Goal: Information Seeking & Learning: Learn about a topic

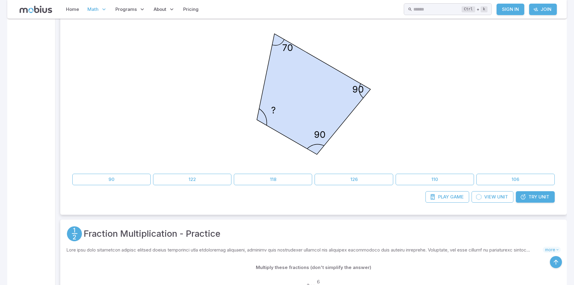
click at [108, 41] on div "70 ? 90 90" at bounding box center [313, 95] width 482 height 152
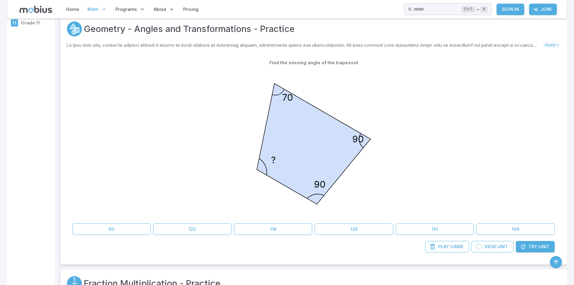
scroll to position [130, 0]
click at [529, 252] on link "Try Unit" at bounding box center [535, 246] width 39 height 11
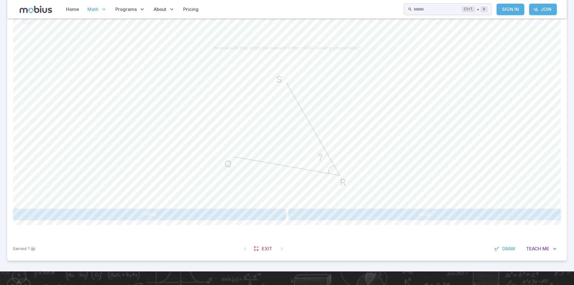
scroll to position [135, 0]
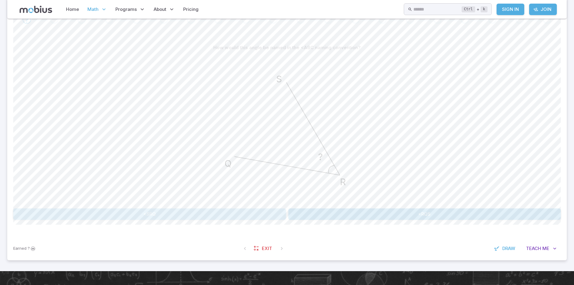
click at [233, 212] on button "<SRQ" at bounding box center [149, 213] width 273 height 11
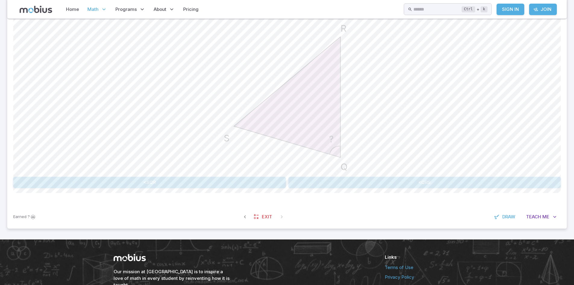
scroll to position [167, 0]
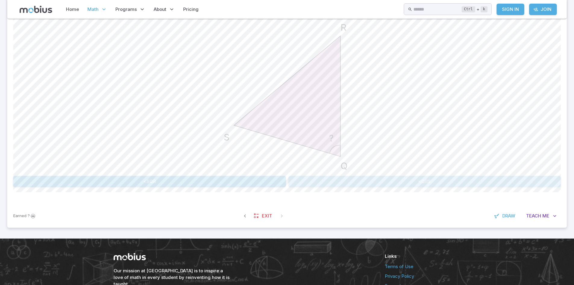
click at [311, 185] on button "<QRS" at bounding box center [424, 181] width 273 height 11
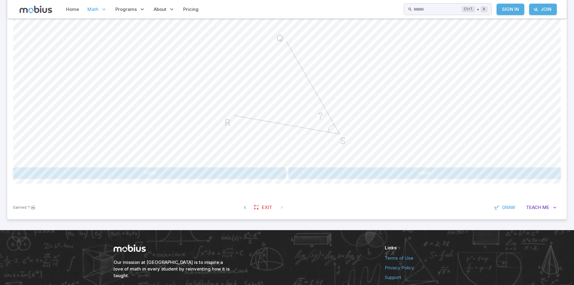
scroll to position [176, 0]
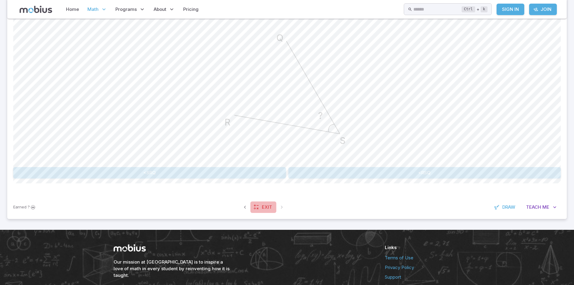
click at [265, 208] on span "Exit" at bounding box center [267, 207] width 10 height 7
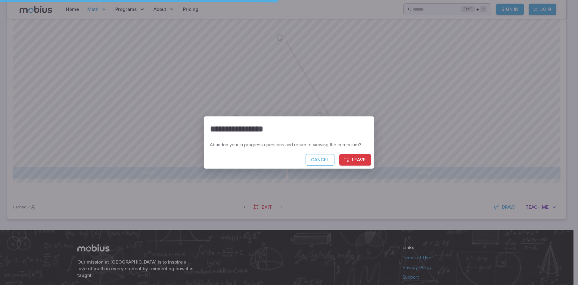
drag, startPoint x: 349, startPoint y: 154, endPoint x: 351, endPoint y: 164, distance: 10.1
click at [351, 164] on div "**********" at bounding box center [289, 142] width 170 height 52
click at [351, 164] on button "Leave" at bounding box center [355, 159] width 32 height 11
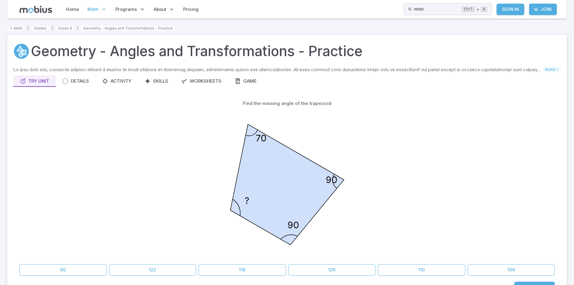
scroll to position [69, 0]
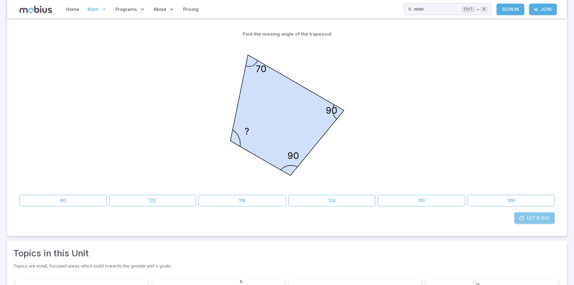
click at [517, 220] on link "Let's Go!" at bounding box center [534, 217] width 40 height 11
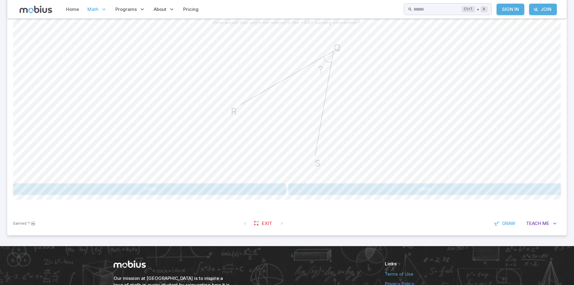
scroll to position [160, 0]
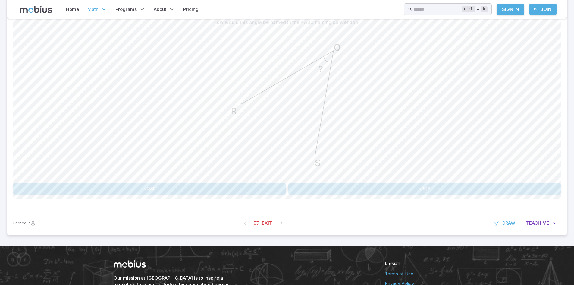
click at [372, 185] on button "<RQS" at bounding box center [424, 188] width 273 height 11
click at [321, 187] on button "<SRQ" at bounding box center [287, 188] width 108 height 11
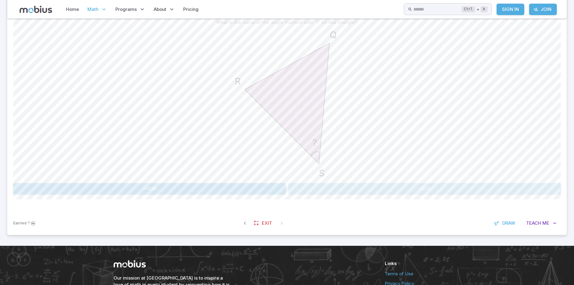
click at [343, 191] on button "<QSR" at bounding box center [424, 188] width 273 height 11
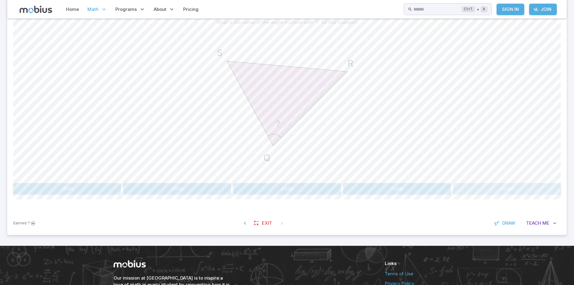
click at [493, 186] on button "<RQS" at bounding box center [507, 188] width 108 height 11
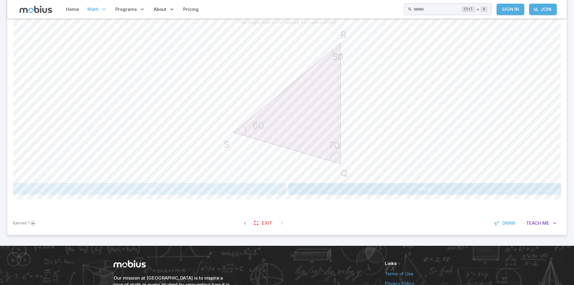
click at [148, 187] on button "<RQS" at bounding box center [149, 188] width 273 height 11
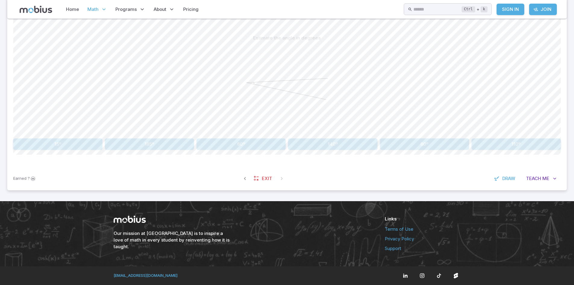
scroll to position [145, 0]
click at [67, 146] on button "15º" at bounding box center [57, 143] width 89 height 11
drag, startPoint x: 323, startPoint y: 142, endPoint x: 258, endPoint y: 173, distance: 71.5
click at [295, 160] on div "A 90º angle is made up of a 70º angle and another angle. How many degrees is th…" at bounding box center [286, 93] width 547 height 146
click at [330, 141] on button "20º" at bounding box center [332, 143] width 89 height 11
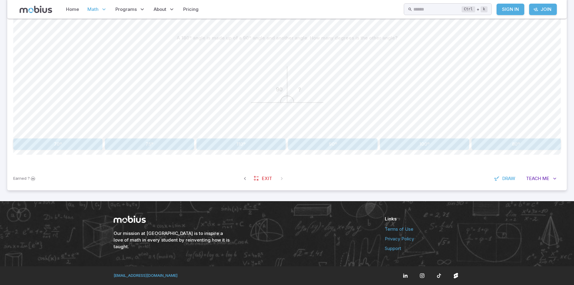
drag, startPoint x: 343, startPoint y: 151, endPoint x: 346, endPoint y: 145, distance: 6.1
click at [346, 145] on div "A 180º angle is made up of a 90º angle and another angle. How many degrees is t…" at bounding box center [286, 93] width 547 height 146
click at [346, 145] on button "90º" at bounding box center [332, 143] width 89 height 11
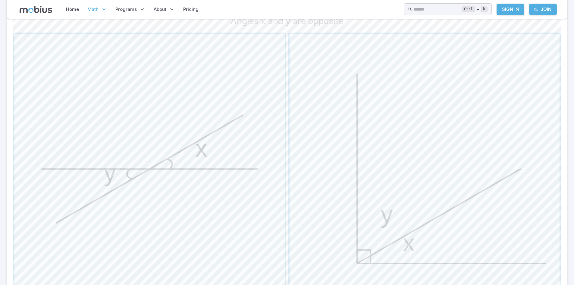
scroll to position [177, 0]
click at [231, 147] on span "button" at bounding box center [149, 168] width 270 height 270
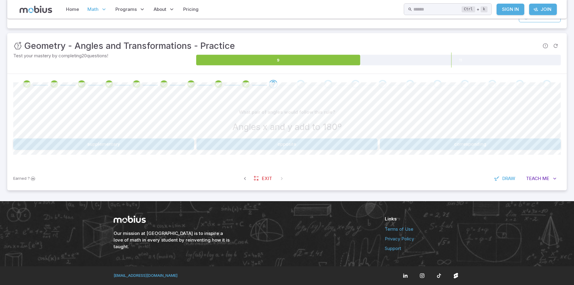
scroll to position [70, 0]
click at [402, 144] on button "corresponding" at bounding box center [470, 143] width 181 height 11
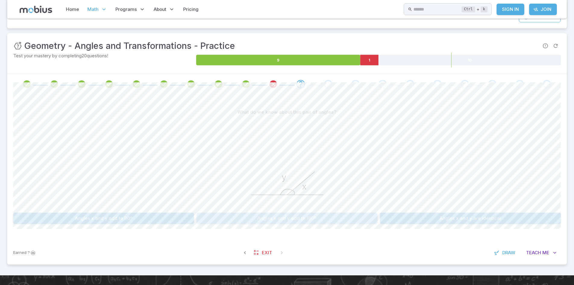
click at [295, 222] on button "Angles x and y add to 180º" at bounding box center [286, 217] width 181 height 11
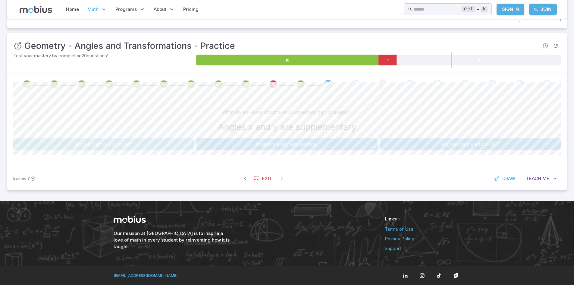
click at [156, 146] on button "Angles x and y add to 90º" at bounding box center [103, 143] width 181 height 11
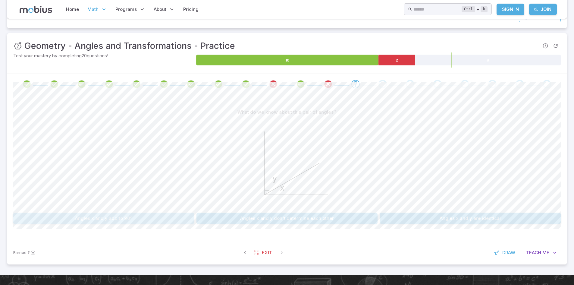
click at [103, 221] on button "Angles x and y add to 90º" at bounding box center [103, 217] width 181 height 11
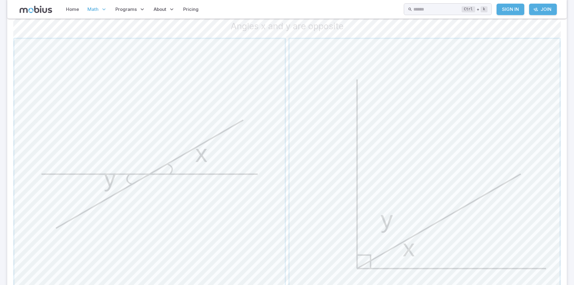
scroll to position [186, 0]
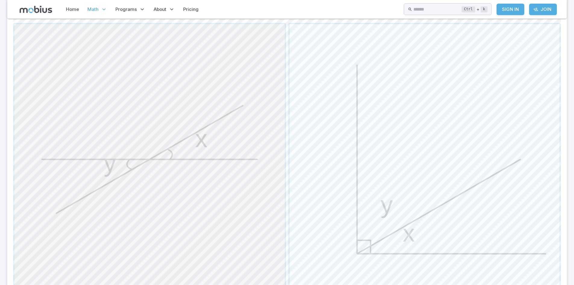
click at [247, 95] on span "button" at bounding box center [149, 159] width 270 height 270
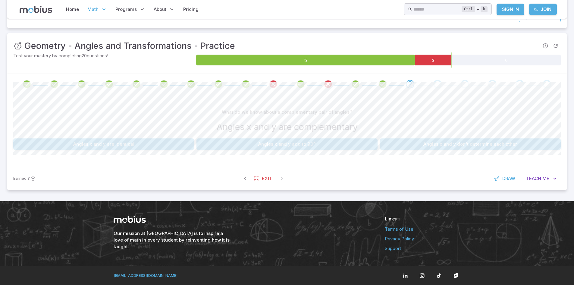
scroll to position [70, 0]
click at [342, 142] on button "Angles x and y add to 90º" at bounding box center [286, 143] width 181 height 11
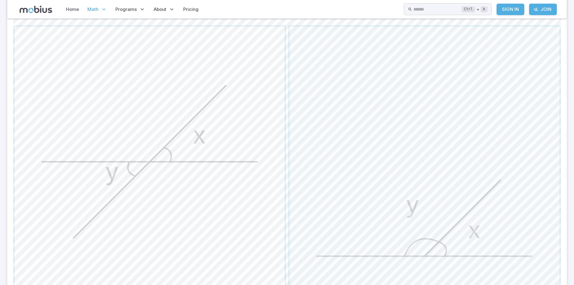
scroll to position [192, 0]
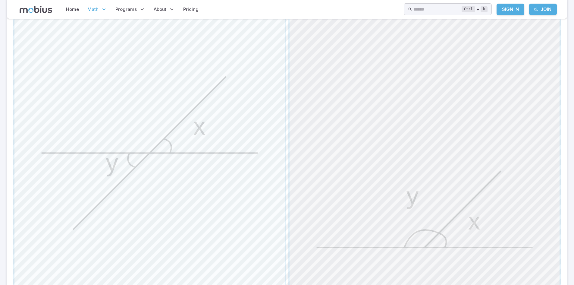
click at [339, 144] on span "button" at bounding box center [424, 153] width 270 height 270
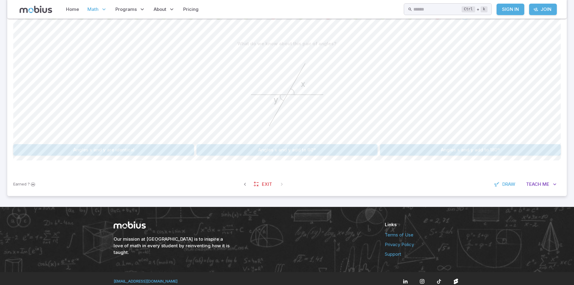
scroll to position [138, 0]
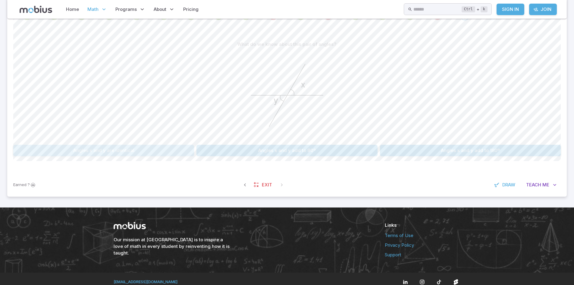
click at [144, 150] on button "Angles x and y are identical" at bounding box center [103, 150] width 181 height 11
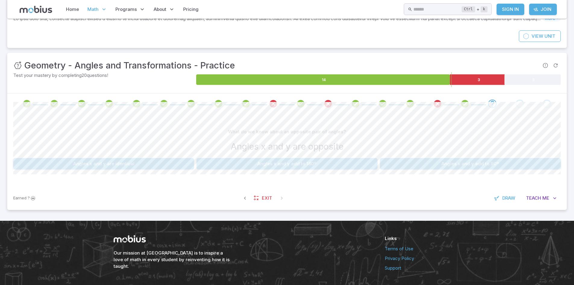
scroll to position [52, 0]
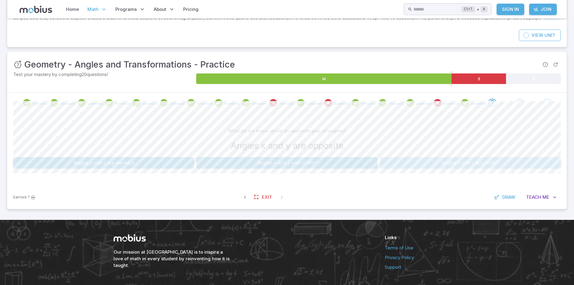
click at [454, 168] on button "Angles x and y add to 90º" at bounding box center [470, 162] width 181 height 11
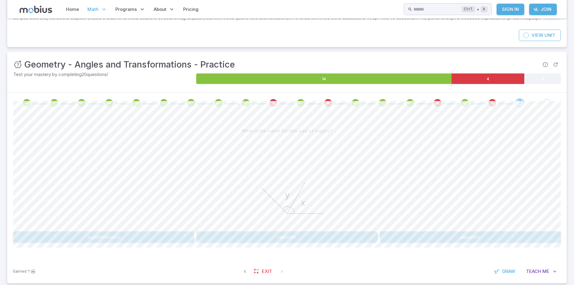
click at [393, 240] on button "adjacent" at bounding box center [470, 236] width 181 height 11
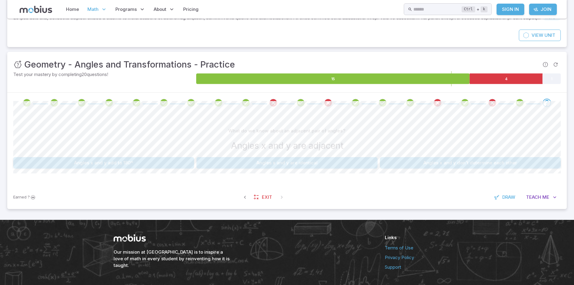
drag, startPoint x: 486, startPoint y: 152, endPoint x: 484, endPoint y: 155, distance: 3.3
click at [484, 155] on div "What do we know about an adjacent pair of angles? Angles x and y are adjacent" at bounding box center [286, 140] width 547 height 30
drag, startPoint x: 450, startPoint y: 155, endPoint x: 450, endPoint y: 162, distance: 6.9
click at [450, 162] on div "What do we know about an adjacent pair of angles? Angles x and y are adjacent A…" at bounding box center [286, 146] width 547 height 43
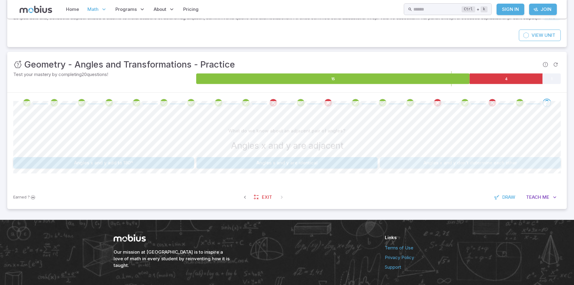
click at [450, 162] on button "Angles x and y don't determine each other" at bounding box center [470, 162] width 181 height 11
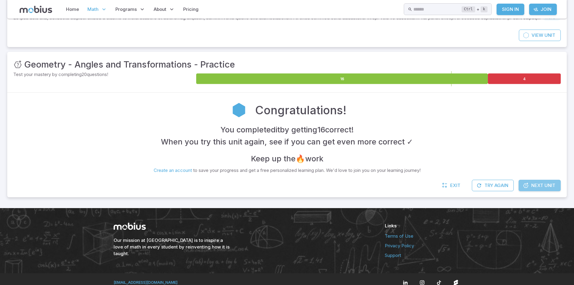
click at [555, 189] on span "Next Unit" at bounding box center [543, 185] width 24 height 7
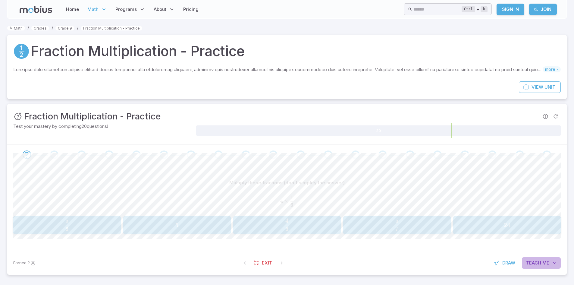
click at [533, 266] on span "Teach" at bounding box center [533, 262] width 15 height 7
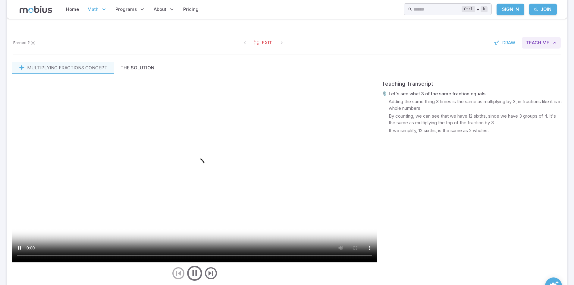
scroll to position [213, 0]
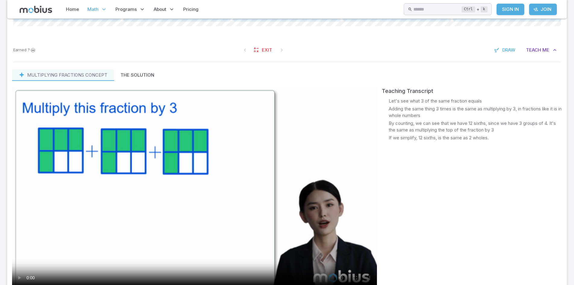
click at [298, 226] on video at bounding box center [194, 189] width 365 height 205
drag, startPoint x: 78, startPoint y: 208, endPoint x: 71, endPoint y: 192, distance: 16.9
click at [71, 192] on video at bounding box center [194, 189] width 365 height 205
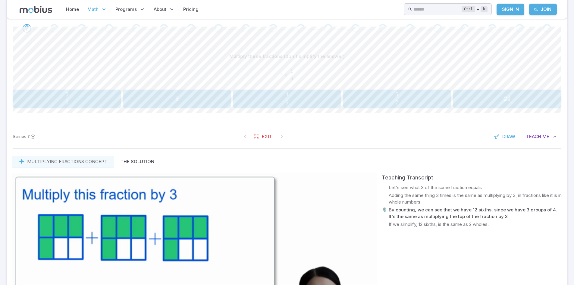
scroll to position [127, 0]
click at [87, 202] on video at bounding box center [194, 275] width 365 height 205
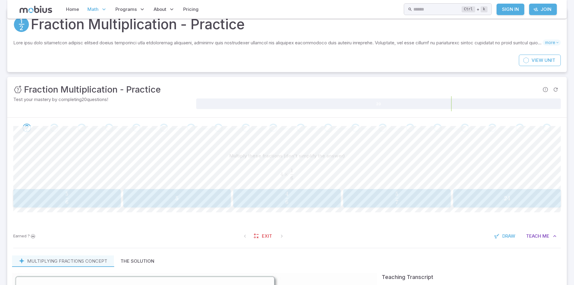
scroll to position [0, 0]
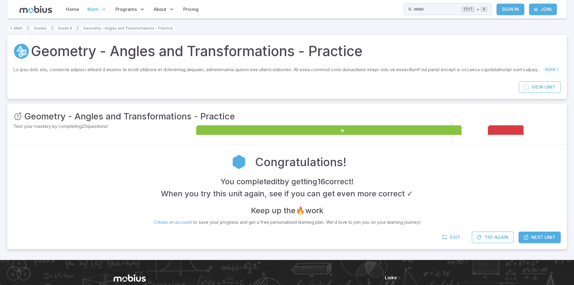
scroll to position [52, 0]
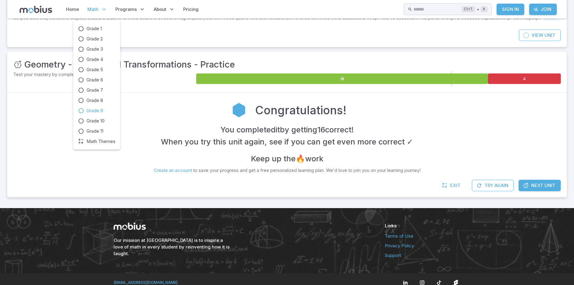
click at [93, 113] on span "Grade 9" at bounding box center [94, 110] width 17 height 7
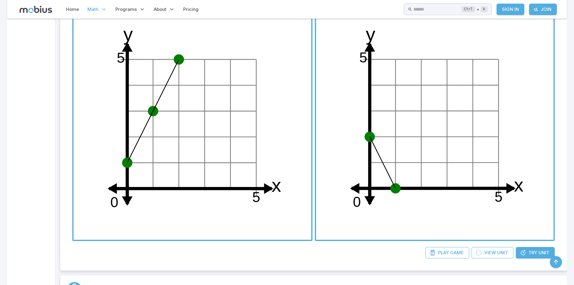
scroll to position [6417, 0]
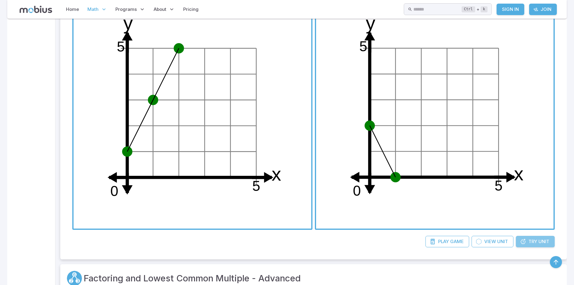
click at [530, 246] on link "Try Unit" at bounding box center [535, 241] width 39 height 11
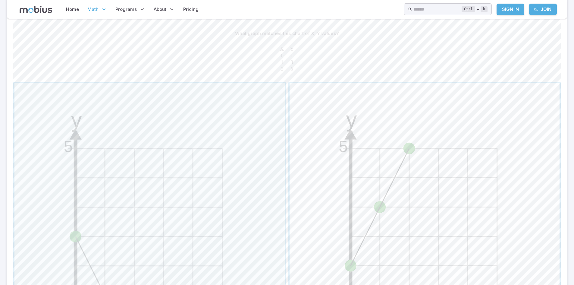
scroll to position [149, 0]
click at [414, 183] on span "button" at bounding box center [424, 218] width 270 height 270
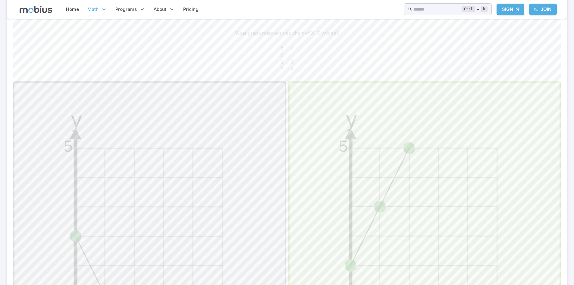
click at [414, 183] on span "button" at bounding box center [424, 218] width 270 height 270
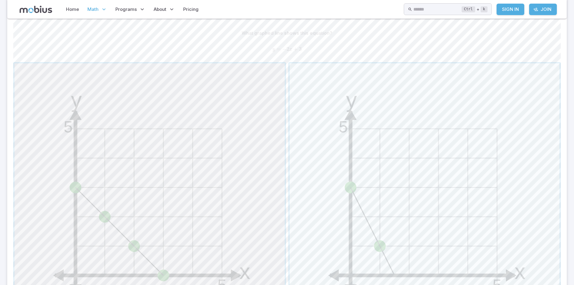
click at [111, 206] on span "button" at bounding box center [149, 198] width 270 height 270
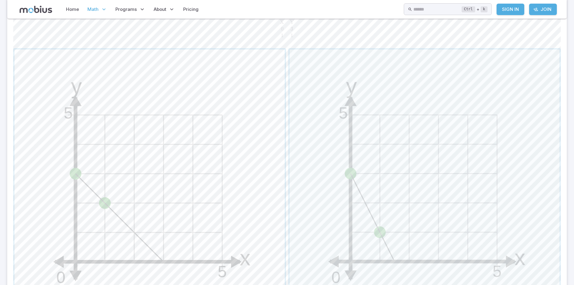
scroll to position [174, 0]
click at [375, 217] on span "button" at bounding box center [424, 186] width 270 height 270
click at [287, 33] on span "2" at bounding box center [285, 34] width 3 height 6
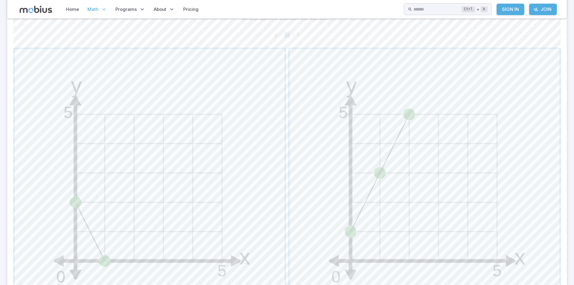
copy span "2 x"
click at [332, 26] on div "What graphed line shows this equation? y = 2 x + 1 y=2x + 1 y = 2 x + 1" at bounding box center [286, 29] width 547 height 32
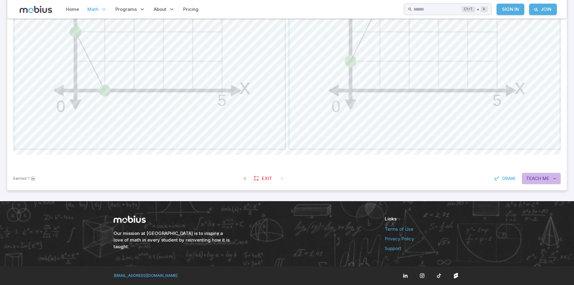
click at [537, 174] on button "Teach Me" at bounding box center [541, 178] width 39 height 11
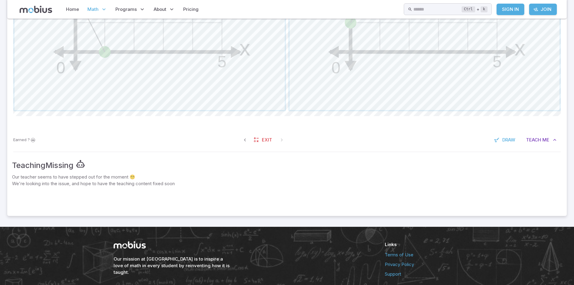
scroll to position [373, 0]
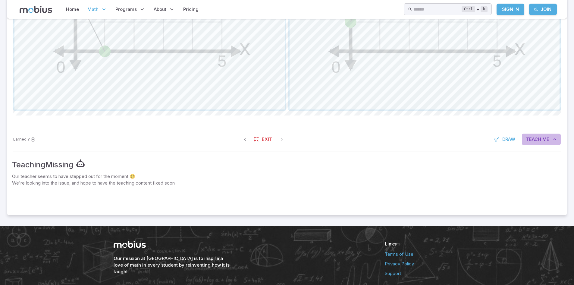
click at [539, 134] on button "Teach Me" at bounding box center [541, 138] width 39 height 11
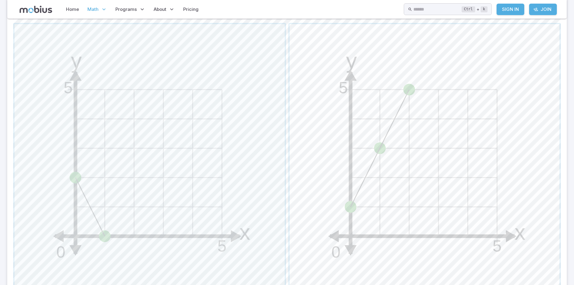
scroll to position [188, 0]
click at [233, 115] on span "button" at bounding box center [149, 159] width 270 height 270
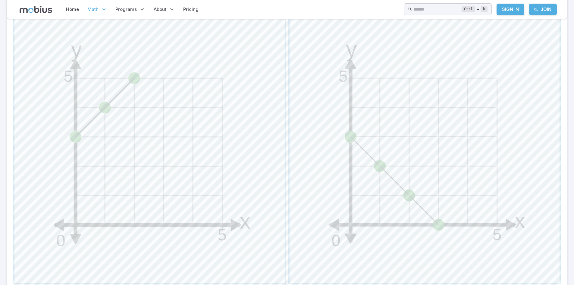
scroll to position [227, 0]
click at [349, 111] on span "button" at bounding box center [424, 147] width 270 height 270
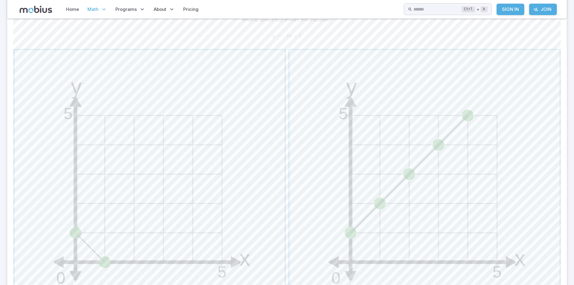
scroll to position [167, 0]
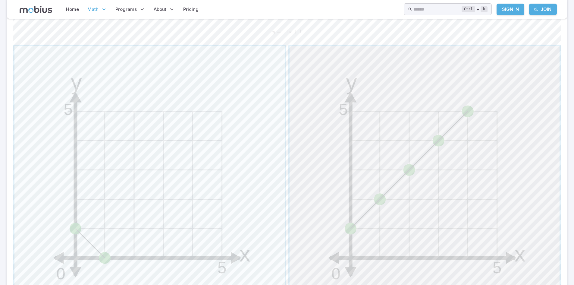
click at [296, 113] on span "button" at bounding box center [424, 181] width 270 height 270
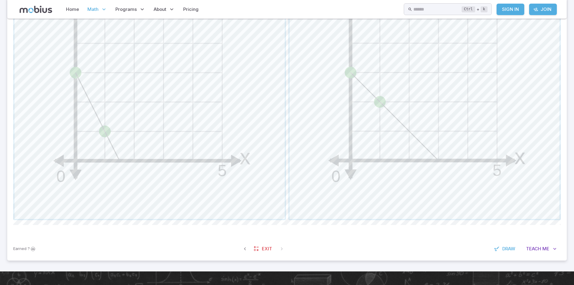
scroll to position [296, 0]
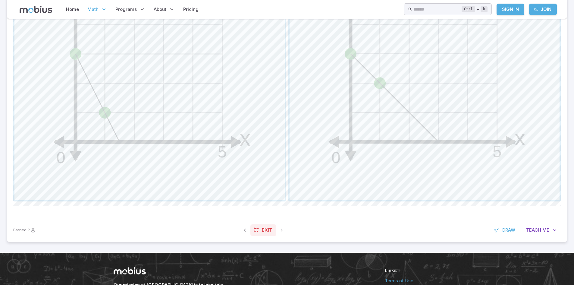
click at [269, 230] on span "Exit" at bounding box center [267, 230] width 10 height 7
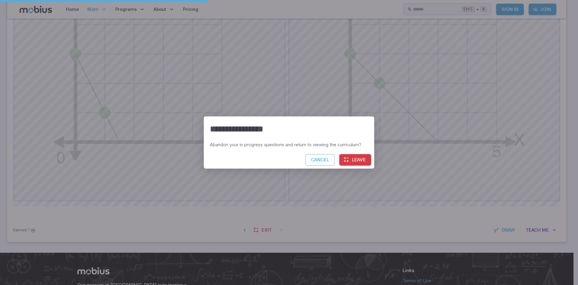
click at [349, 158] on button "Leave" at bounding box center [355, 159] width 32 height 11
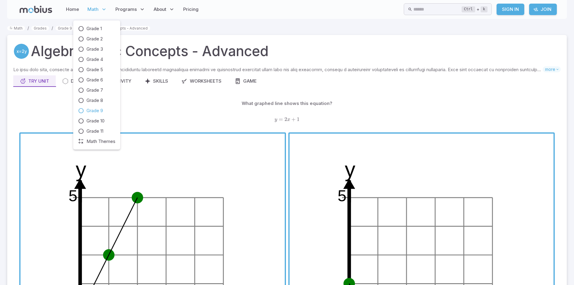
click at [95, 110] on span "Grade 9" at bounding box center [94, 110] width 17 height 7
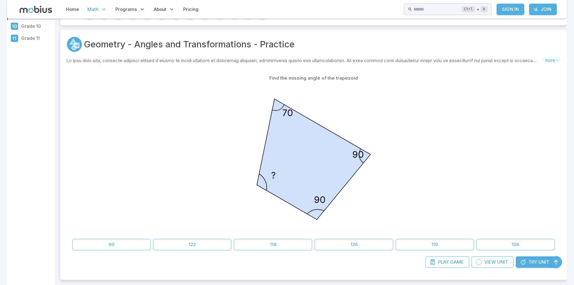
scroll to position [123, 0]
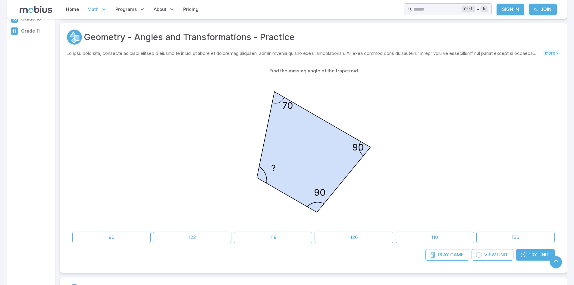
click at [539, 252] on span "Unit" at bounding box center [543, 254] width 11 height 7
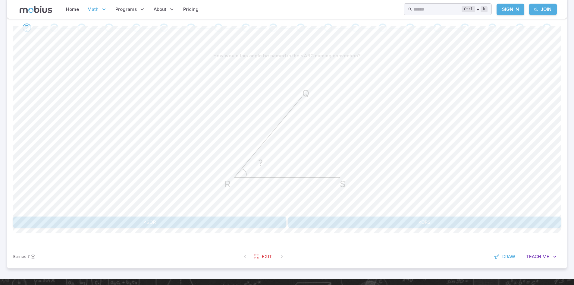
scroll to position [127, 0]
click at [383, 216] on button "<QRS" at bounding box center [424, 221] width 273 height 11
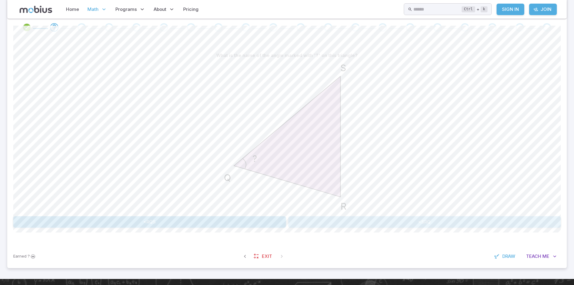
click at [347, 223] on button "<SRQ" at bounding box center [424, 221] width 273 height 11
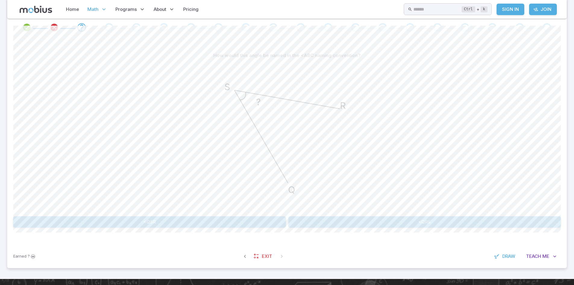
click at [236, 220] on button "<QSR" at bounding box center [149, 221] width 273 height 11
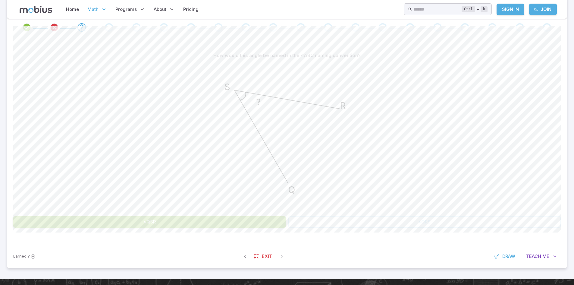
click at [236, 220] on button "<QSR" at bounding box center [149, 221] width 273 height 11
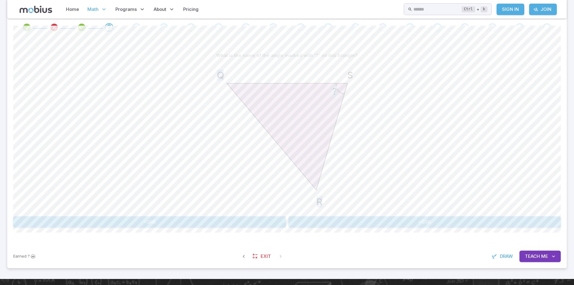
drag, startPoint x: 305, startPoint y: 156, endPoint x: 371, endPoint y: 144, distance: 66.1
click at [371, 144] on div "? Q R S" at bounding box center [286, 137] width 547 height 152
click at [292, 220] on button "<QSR" at bounding box center [424, 221] width 273 height 11
click at [201, 229] on div "What is the name of the angle marked with '?' on this triangle? ? S Q R <SQR <S…" at bounding box center [286, 141] width 547 height 207
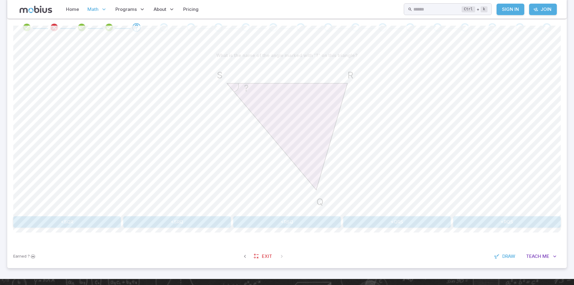
click at [206, 222] on button "<SRQ" at bounding box center [177, 221] width 108 height 11
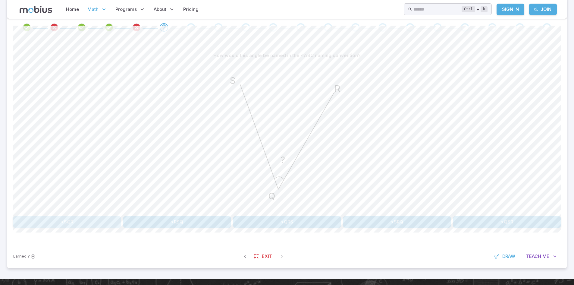
click at [105, 217] on button "<SQR" at bounding box center [67, 221] width 108 height 11
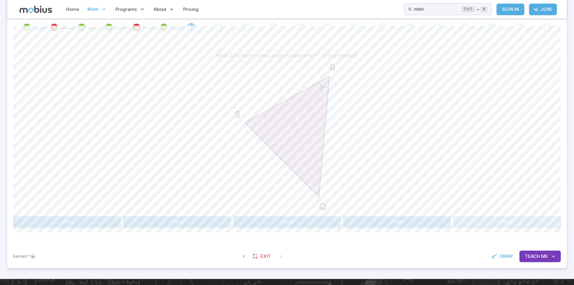
click at [461, 219] on button "<QSR" at bounding box center [507, 221] width 108 height 11
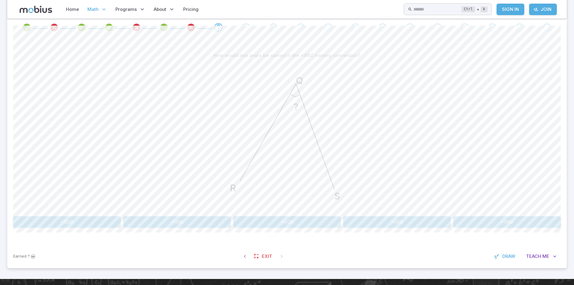
drag, startPoint x: 303, startPoint y: 214, endPoint x: 305, endPoint y: 223, distance: 8.5
click at [305, 223] on div "How would this angle be named in the <ABC naming convention? ? R Q S <QSR <QRS …" at bounding box center [286, 139] width 547 height 178
click at [305, 223] on button "<SQR" at bounding box center [287, 221] width 108 height 11
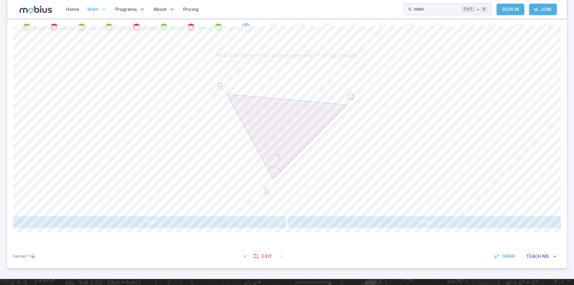
click at [330, 224] on button "<QSR" at bounding box center [424, 221] width 273 height 11
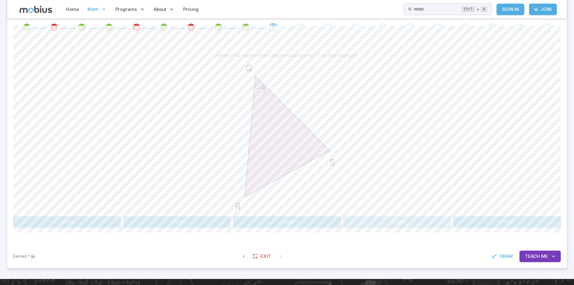
click at [398, 227] on button "<SQR" at bounding box center [397, 221] width 108 height 11
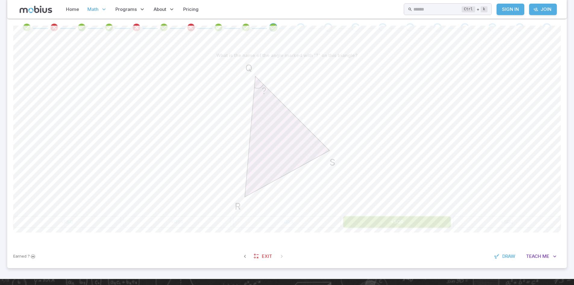
click at [365, 167] on div "? Q R S" at bounding box center [286, 137] width 547 height 152
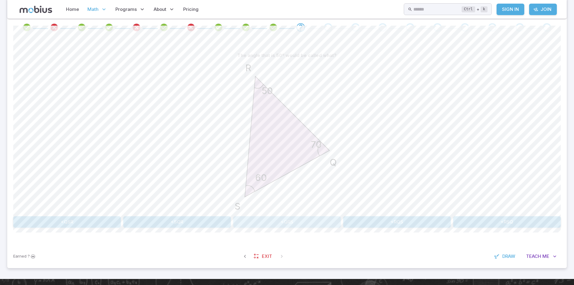
click at [312, 226] on button "<QRS" at bounding box center [287, 221] width 108 height 11
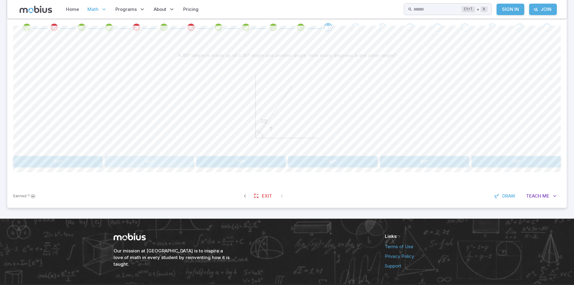
click at [169, 164] on button "65º" at bounding box center [149, 161] width 89 height 11
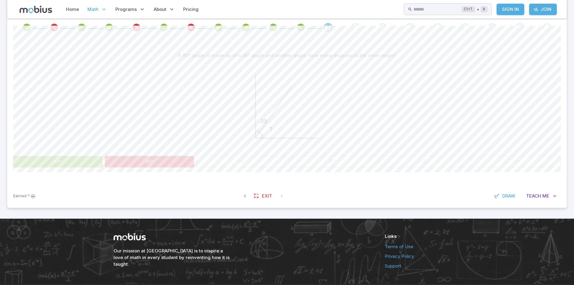
click at [66, 174] on div "A 90º angle is made up of a 35º angle and another angle. How many degrees is th…" at bounding box center [286, 111] width 547 height 146
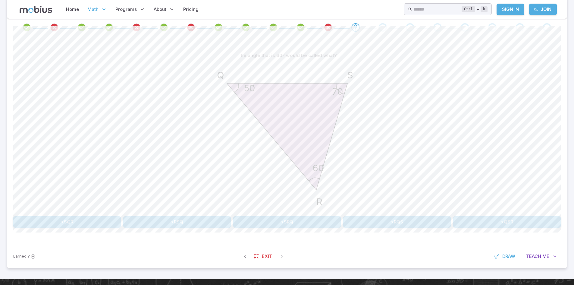
drag, startPoint x: 190, startPoint y: 228, endPoint x: 195, endPoint y: 225, distance: 6.1
click at [195, 225] on div "The angle that is 60º would be called what? 50 60 70 Q R S <SQR <RSQ <SRQ <RQS …" at bounding box center [286, 141] width 547 height 207
click at [195, 225] on button "<RSQ" at bounding box center [177, 221] width 108 height 11
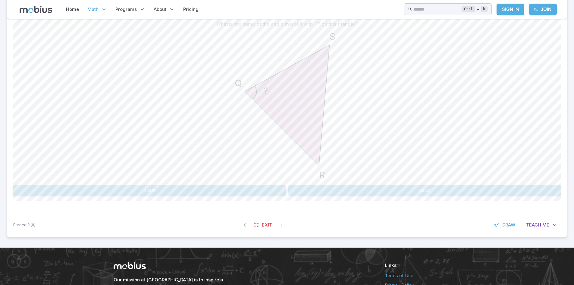
scroll to position [159, 0]
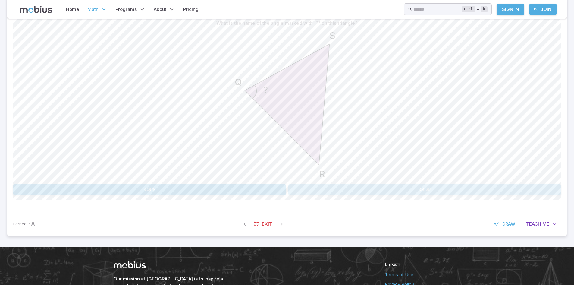
click at [310, 186] on button "<SQR" at bounding box center [424, 189] width 273 height 11
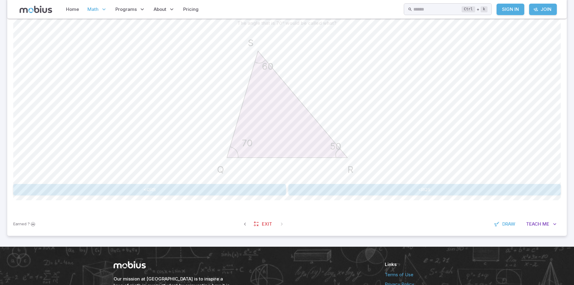
click at [197, 198] on div "The angle that is 70º would be called what? 50 60 70 R S Q <QRS <RQS Canvas act…" at bounding box center [286, 108] width 547 height 207
click at [307, 192] on button "<RQS" at bounding box center [424, 189] width 273 height 11
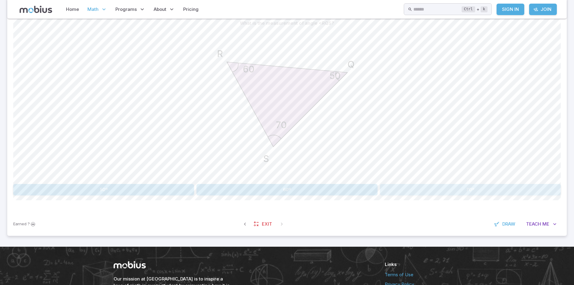
click at [428, 190] on button "70º" at bounding box center [470, 189] width 181 height 11
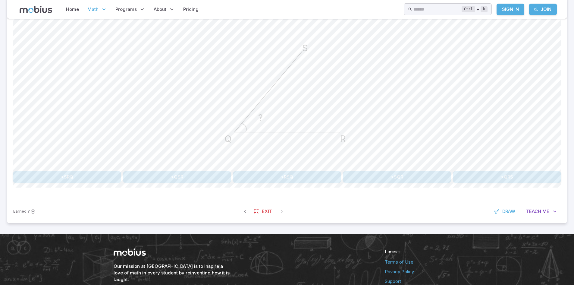
scroll to position [173, 0]
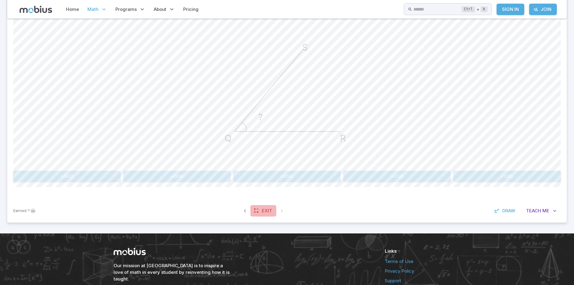
click at [269, 205] on link "Exit" at bounding box center [263, 210] width 26 height 11
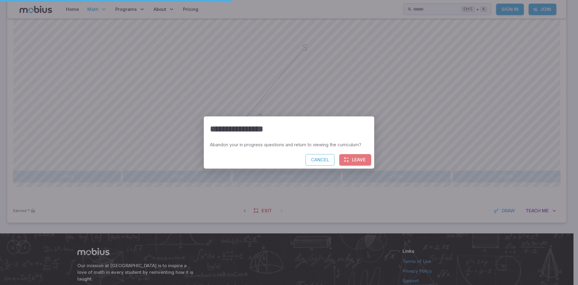
click at [361, 160] on button "Leave" at bounding box center [355, 159] width 32 height 11
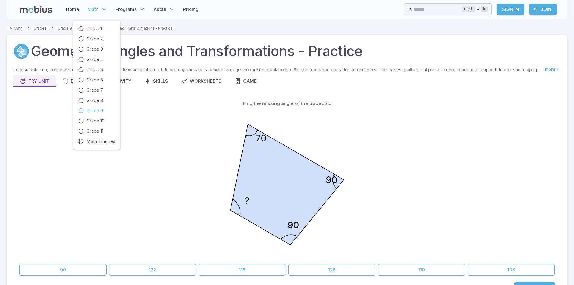
click at [94, 110] on span "Grade 9" at bounding box center [94, 110] width 17 height 7
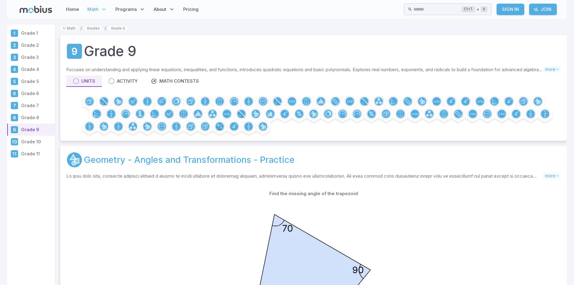
click at [254, 161] on link "Geometry - Angles and Transformations - Practice" at bounding box center [189, 159] width 211 height 13
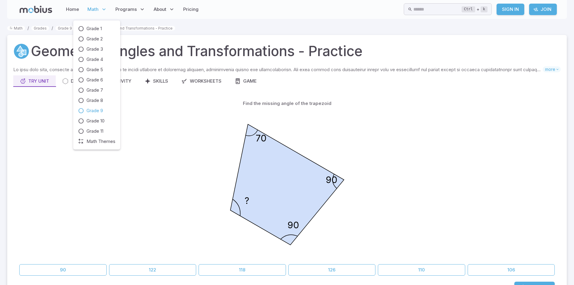
click at [89, 111] on span "Grade 9" at bounding box center [94, 110] width 17 height 7
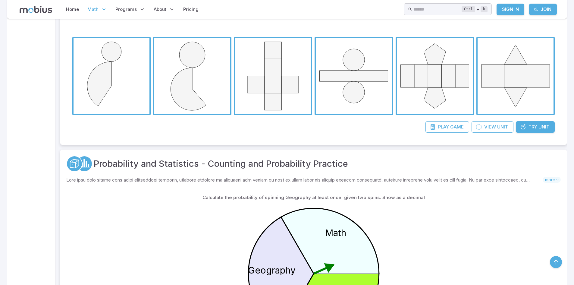
scroll to position [3995, 0]
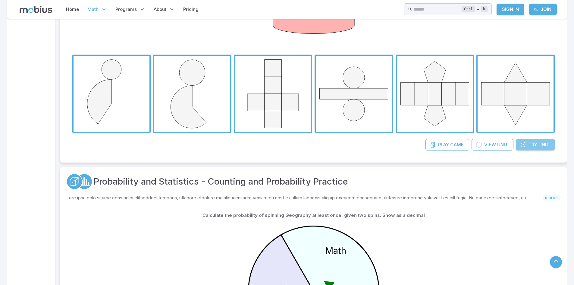
click at [527, 144] on link "Try Unit" at bounding box center [535, 144] width 39 height 11
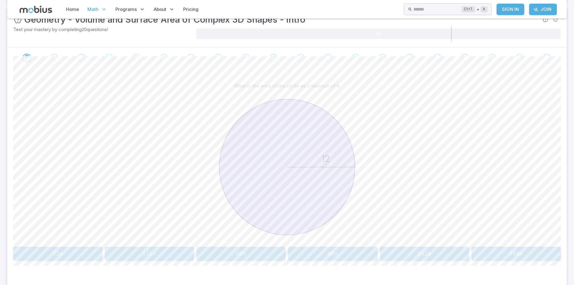
scroll to position [139, 0]
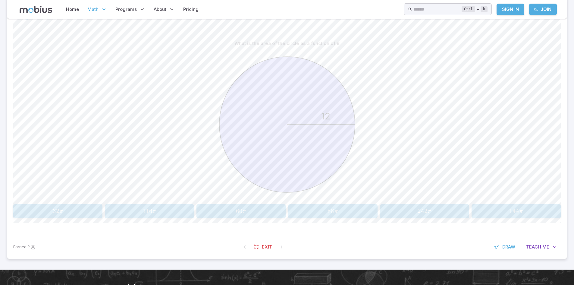
click at [52, 203] on div "What is the area of the circle as a function of π 12 32 π 32\pi 32 π 116 π 116\…" at bounding box center [286, 128] width 547 height 180
click at [47, 207] on span "32 π" at bounding box center [57, 211] width 85 height 8
click at [269, 249] on span "Exit" at bounding box center [266, 246] width 10 height 7
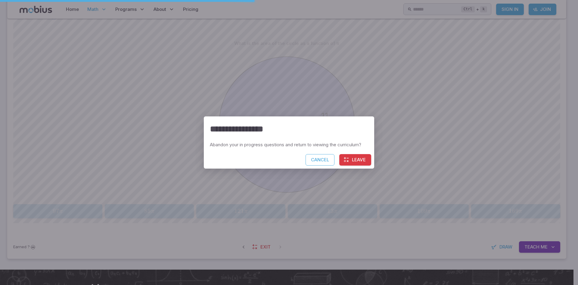
click at [372, 157] on div "Cancel Leave" at bounding box center [289, 161] width 170 height 14
click at [363, 157] on button "Leave" at bounding box center [355, 159] width 32 height 11
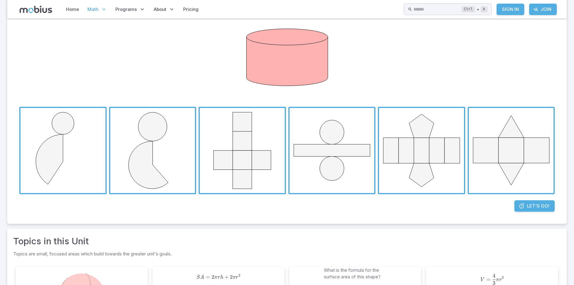
scroll to position [92, 0]
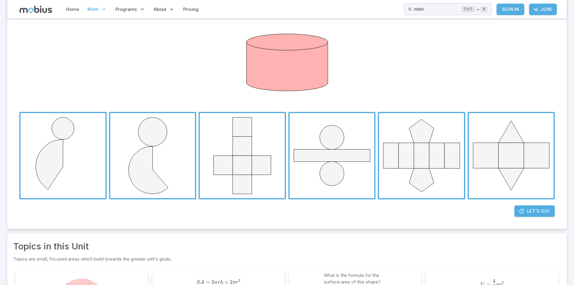
click at [536, 212] on span "Let's Go!" at bounding box center [538, 211] width 22 height 7
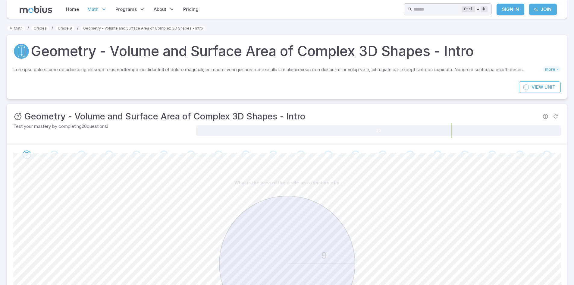
scroll to position [208, 0]
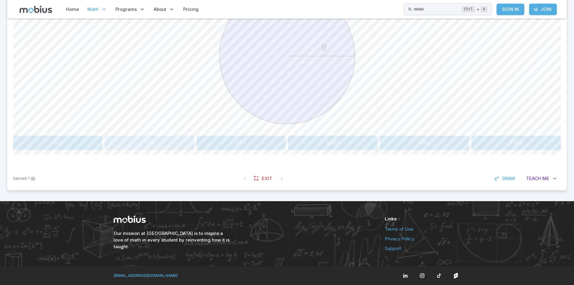
click at [137, 144] on span "81 π" at bounding box center [149, 143] width 85 height 8
click at [64, 139] on button "25.13" at bounding box center [57, 143] width 89 height 11
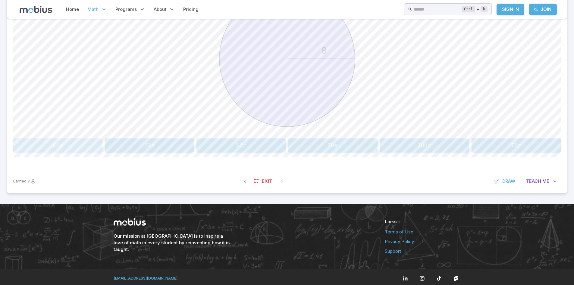
click at [82, 141] on div "64 π 64\pi 64 π" at bounding box center [57, 145] width 85 height 9
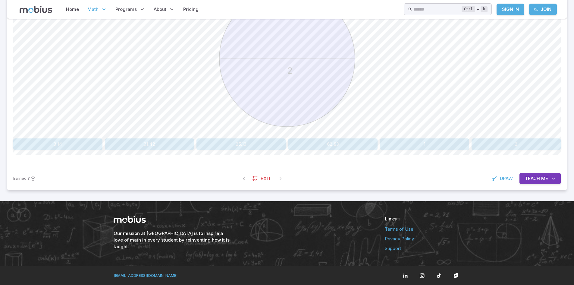
click at [543, 182] on span "Me" at bounding box center [544, 178] width 7 height 7
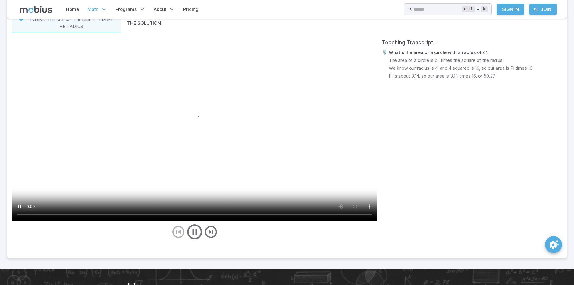
scroll to position [389, 0]
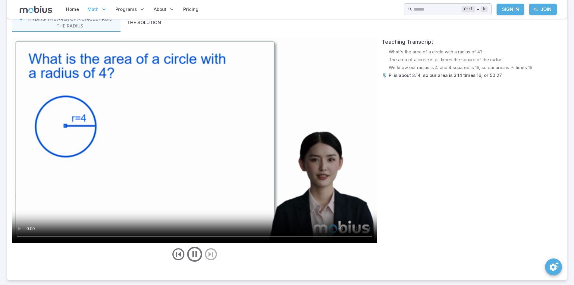
drag, startPoint x: 157, startPoint y: 104, endPoint x: 154, endPoint y: 98, distance: 6.7
click at [154, 98] on video at bounding box center [194, 140] width 365 height 205
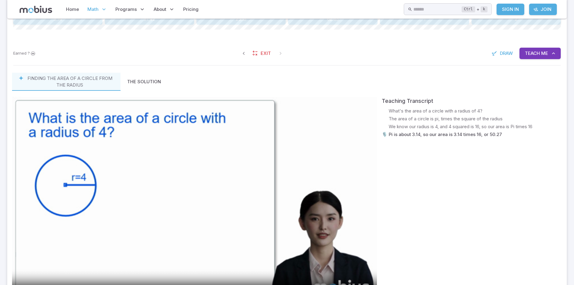
scroll to position [297, 0]
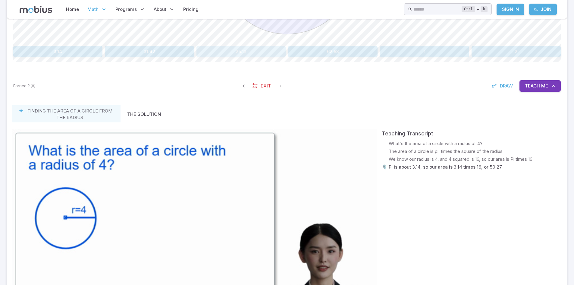
click at [243, 53] on button "25.13" at bounding box center [240, 51] width 89 height 11
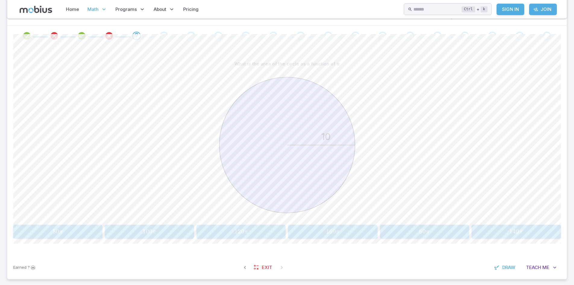
scroll to position [120, 0]
click at [139, 227] on span "100 π" at bounding box center [149, 231] width 85 height 8
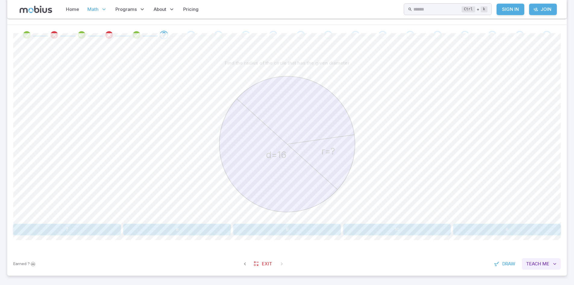
click at [546, 265] on span "Me" at bounding box center [545, 263] width 7 height 7
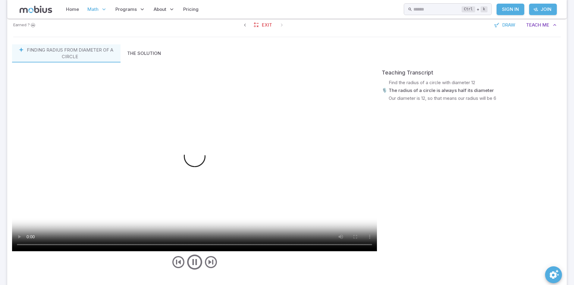
scroll to position [358, 0]
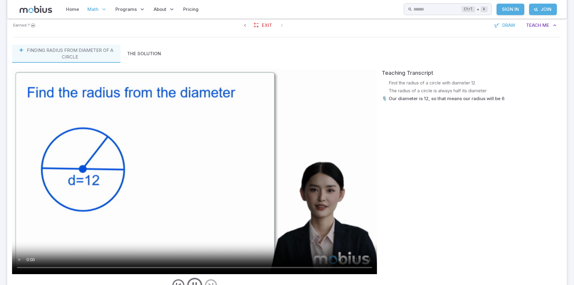
click at [226, 146] on video at bounding box center [194, 171] width 365 height 205
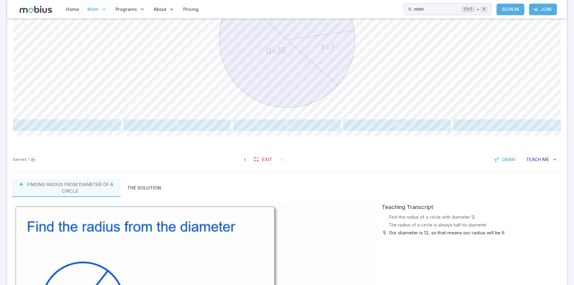
scroll to position [202, 0]
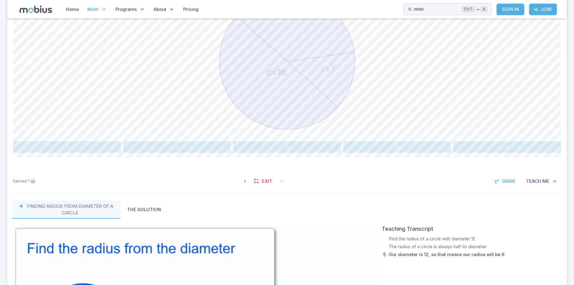
click at [191, 146] on button "8" at bounding box center [177, 146] width 108 height 11
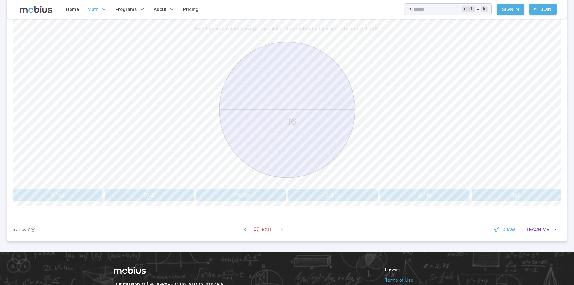
scroll to position [155, 0]
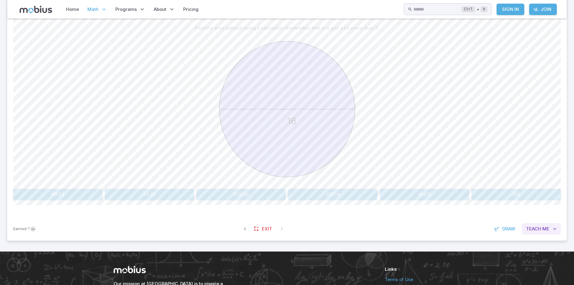
click at [550, 233] on button "Teach Me" at bounding box center [541, 228] width 39 height 11
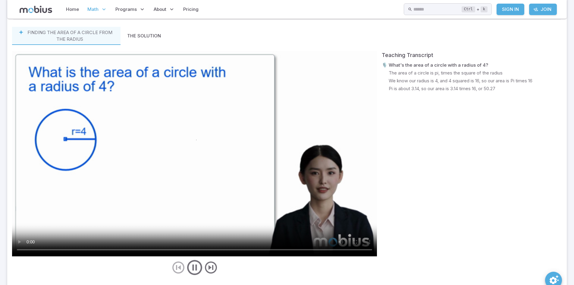
scroll to position [376, 0]
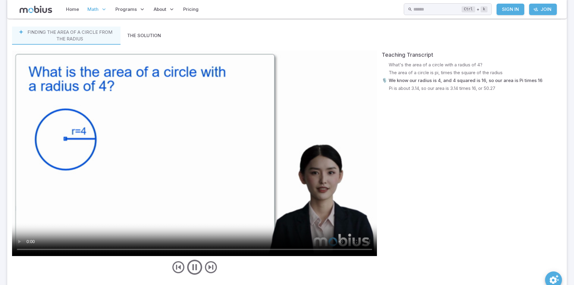
click at [271, 180] on video at bounding box center [194, 153] width 365 height 205
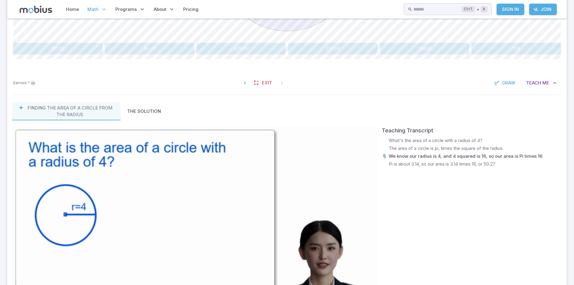
scroll to position [365, 0]
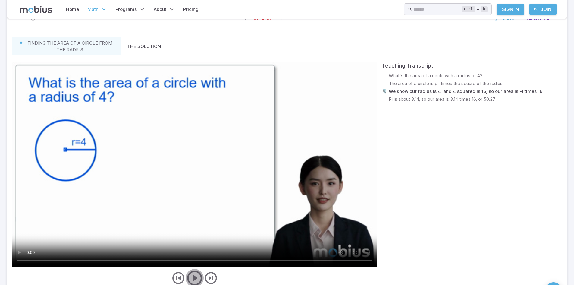
click at [202, 279] on icon "play/pause/restart" at bounding box center [195, 278] width 18 height 18
click at [179, 279] on icon "previous" at bounding box center [178, 278] width 14 height 14
click at [209, 216] on video at bounding box center [194, 163] width 365 height 205
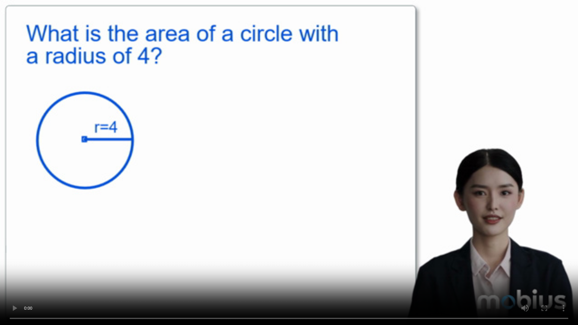
click at [209, 242] on video at bounding box center [289, 162] width 578 height 325
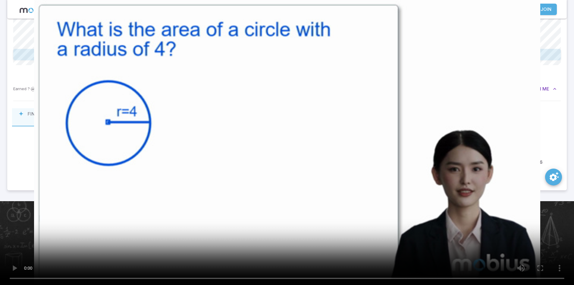
scroll to position [425, 0]
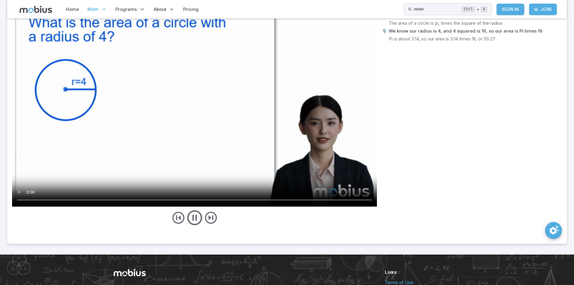
click at [207, 117] on video at bounding box center [194, 103] width 365 height 205
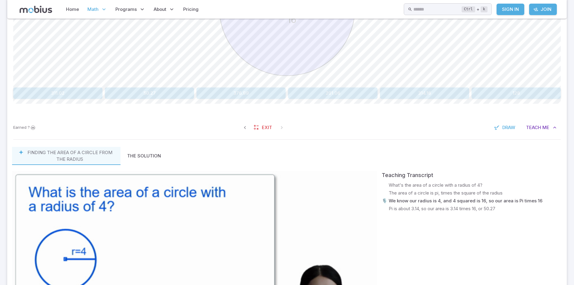
scroll to position [255, 0]
click at [176, 90] on button "50.27" at bounding box center [149, 93] width 89 height 11
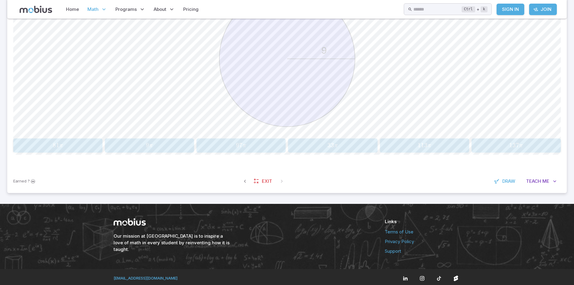
scroll to position [208, 0]
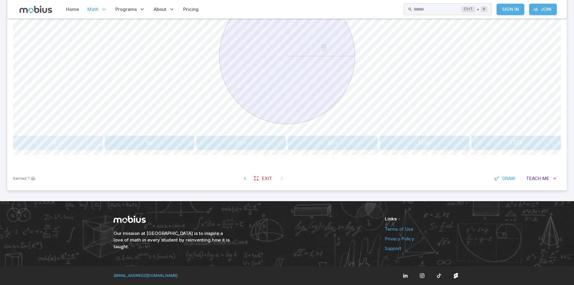
click at [70, 144] on span "81 π" at bounding box center [57, 143] width 85 height 8
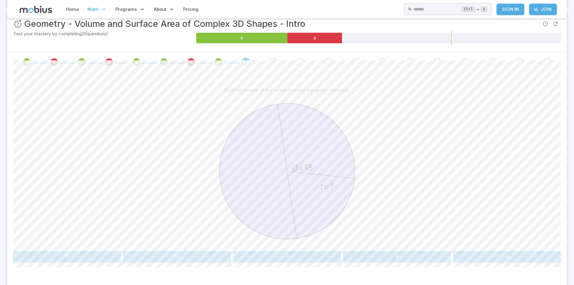
scroll to position [93, 0]
click at [521, 267] on div "Find the radius of the circle that has the given diameter r=? d=18 11 10 7 8 9 …" at bounding box center [286, 175] width 547 height 207
drag, startPoint x: 515, startPoint y: 261, endPoint x: 552, endPoint y: 256, distance: 37.7
click at [552, 256] on button "9" at bounding box center [507, 255] width 108 height 11
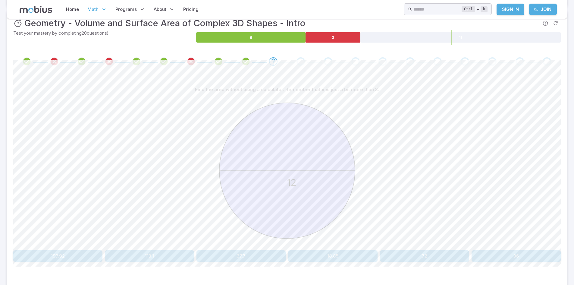
drag, startPoint x: 248, startPoint y: 250, endPoint x: 246, endPoint y: 252, distance: 3.6
click at [246, 252] on div "Find the area without using a calculator. Remember that π is just a bit more th…" at bounding box center [286, 173] width 547 height 178
click at [246, 252] on button "37.7" at bounding box center [240, 255] width 89 height 11
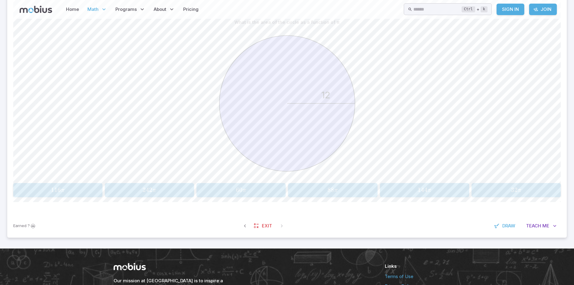
scroll to position [0, 0]
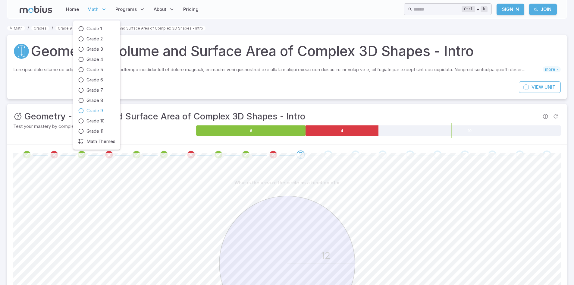
click at [100, 109] on span "Grade 9" at bounding box center [94, 110] width 17 height 7
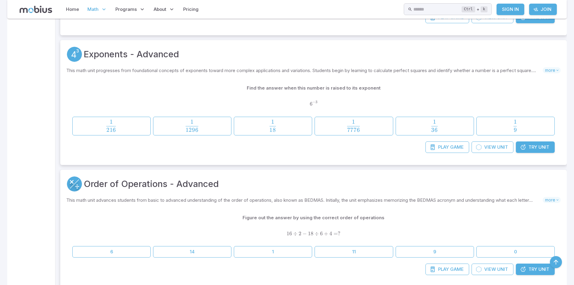
scroll to position [495, 0]
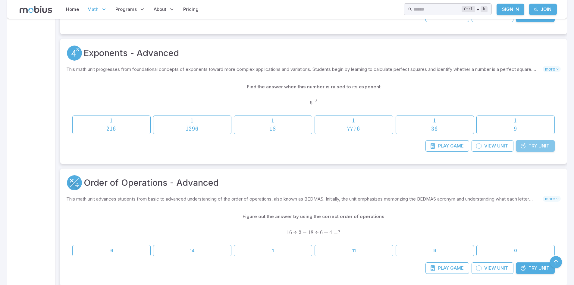
click at [518, 142] on link "Try Unit" at bounding box center [535, 145] width 39 height 11
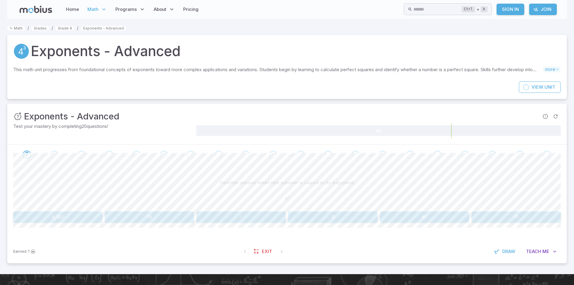
click at [155, 218] on button "18" at bounding box center [149, 216] width 89 height 11
click at [261, 251] on span "Exit" at bounding box center [266, 251] width 10 height 7
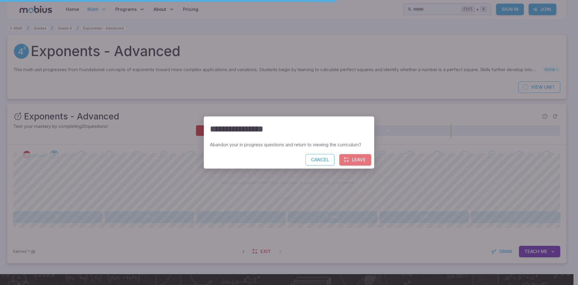
click at [355, 162] on button "Leave" at bounding box center [355, 159] width 32 height 11
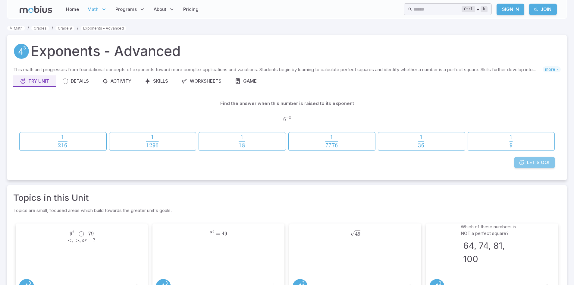
click at [526, 164] on link "Let's Go!" at bounding box center [534, 162] width 40 height 11
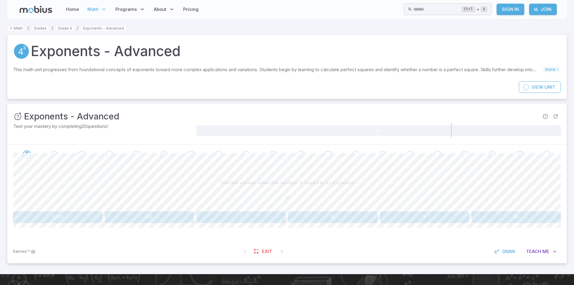
click at [154, 218] on button "49" at bounding box center [149, 216] width 89 height 11
click at [59, 211] on button "9" at bounding box center [57, 216] width 89 height 11
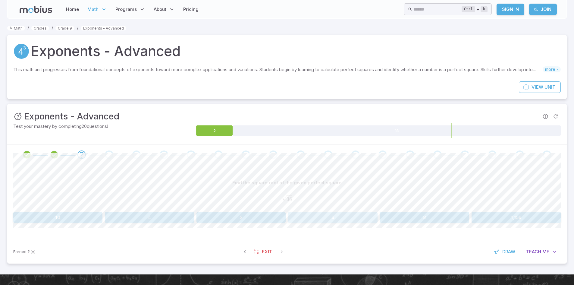
click at [342, 219] on button "6" at bounding box center [332, 216] width 89 height 11
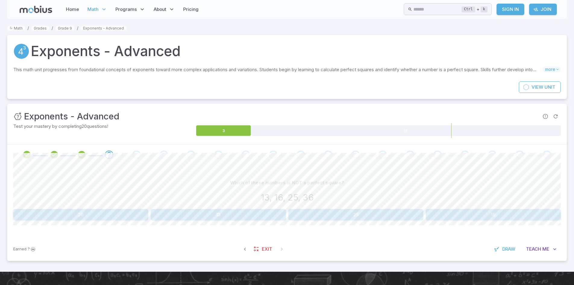
click at [166, 219] on button "13" at bounding box center [218, 214] width 135 height 11
click at [311, 208] on div "Is this number a perfect square? 59 Perfect Square Not a Perfect Square" at bounding box center [286, 198] width 547 height 43
click at [341, 219] on button "Not a Perfect Square" at bounding box center [424, 214] width 273 height 11
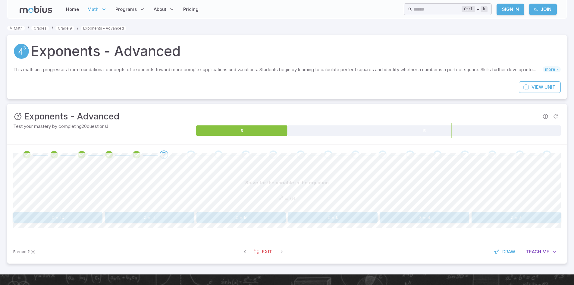
click at [525, 209] on div "Solve for the variable in the equation z 2 = 64 z^2 = 64 z 2 = 64 z = 10 z = 11…" at bounding box center [286, 200] width 547 height 46
click at [504, 208] on div "Solve for the variable in the equation z 2 = 64 z^2 = 64 z 2 = 64 z = 10 z = 11…" at bounding box center [286, 200] width 547 height 46
click at [500, 213] on button "z = 7" at bounding box center [515, 216] width 89 height 11
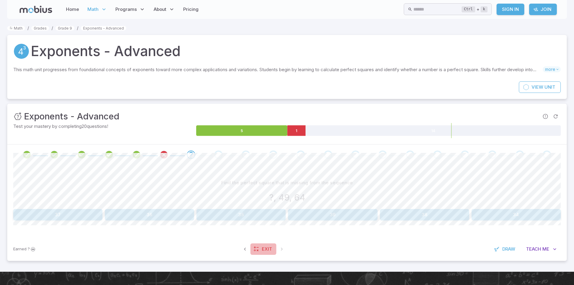
click at [260, 247] on link "Exit" at bounding box center [263, 248] width 26 height 11
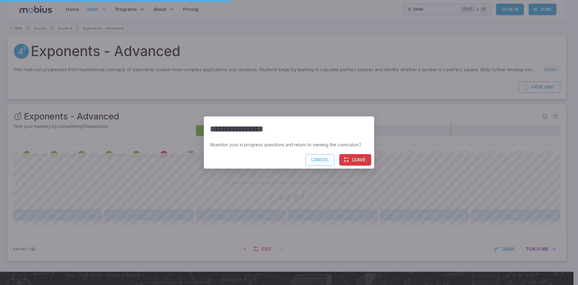
click at [348, 155] on button "Leave" at bounding box center [355, 159] width 32 height 11
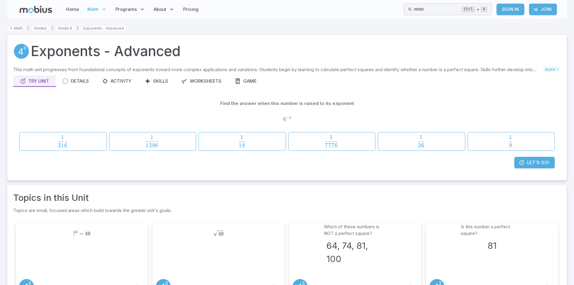
click at [534, 159] on span "Let's Go!" at bounding box center [538, 162] width 22 height 7
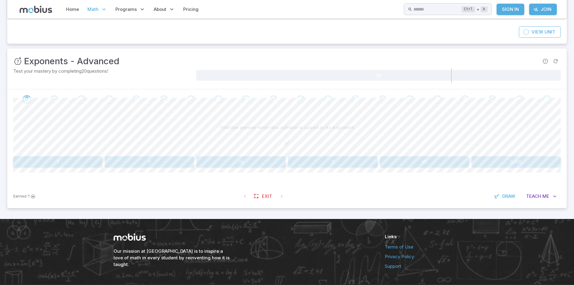
scroll to position [55, 0]
click at [443, 167] on button "81" at bounding box center [424, 161] width 89 height 11
click at [434, 161] on button "11" at bounding box center [424, 161] width 89 height 11
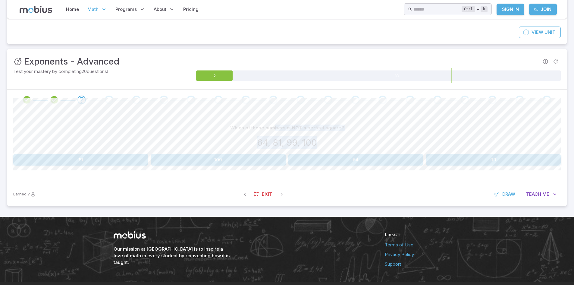
drag, startPoint x: 410, startPoint y: 142, endPoint x: 268, endPoint y: 131, distance: 142.0
click at [268, 131] on div "Which of these numbers is NOT a perfect square? 64, 81, 99, 100" at bounding box center [286, 137] width 547 height 30
click at [448, 158] on button "99" at bounding box center [493, 159] width 135 height 11
click at [383, 127] on div "Is this number a perfect square?" at bounding box center [286, 127] width 547 height 11
click at [410, 159] on button "Not a Perfect Square" at bounding box center [424, 159] width 273 height 11
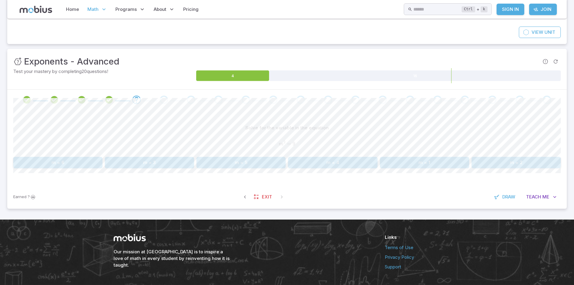
click at [389, 130] on div "Solve for the variable in the equation" at bounding box center [286, 127] width 547 height 11
click at [150, 162] on button "m = 3" at bounding box center [149, 162] width 89 height 11
click at [357, 168] on div "Solve for the variable in the equation b 2 = 49 b^2 = 49 b 2 = 49 b = 9 b = 8 b…" at bounding box center [286, 147] width 547 height 75
click at [348, 166] on button "b = 7" at bounding box center [332, 162] width 89 height 11
click at [340, 163] on button "p = 9" at bounding box center [332, 162] width 89 height 11
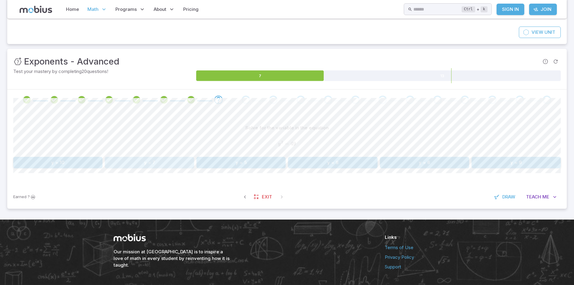
click at [183, 165] on button "y = 7" at bounding box center [149, 162] width 89 height 11
click at [233, 166] on button "12" at bounding box center [240, 162] width 89 height 11
click at [334, 161] on button "-16" at bounding box center [424, 161] width 273 height 11
click at [251, 167] on button "256" at bounding box center [240, 161] width 89 height 11
click at [489, 162] on button "49" at bounding box center [515, 161] width 89 height 11
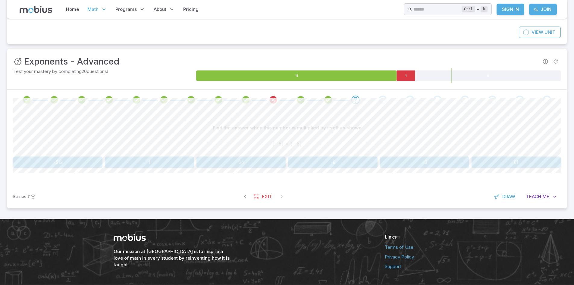
click at [243, 168] on div "Find the answer when this number is multiplied by itself as shown ( − 8 ) × ( −…" at bounding box center [286, 147] width 547 height 75
click at [443, 156] on button "-6" at bounding box center [424, 161] width 89 height 11
click at [241, 157] on button "-729" at bounding box center [149, 161] width 273 height 11
click at [339, 162] on button "196" at bounding box center [332, 161] width 89 height 11
click at [150, 165] on button "13" at bounding box center [149, 162] width 89 height 11
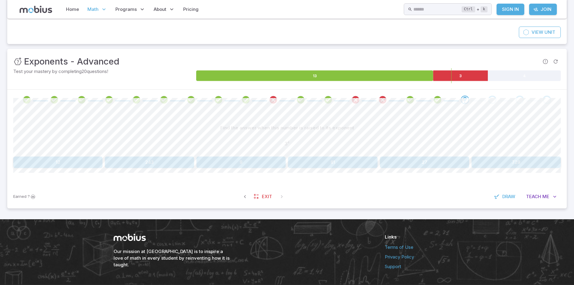
click at [97, 165] on button "12" at bounding box center [57, 161] width 89 height 11
click at [508, 167] on button "m = 8" at bounding box center [515, 162] width 89 height 11
click at [233, 165] on button "225" at bounding box center [240, 161] width 89 height 11
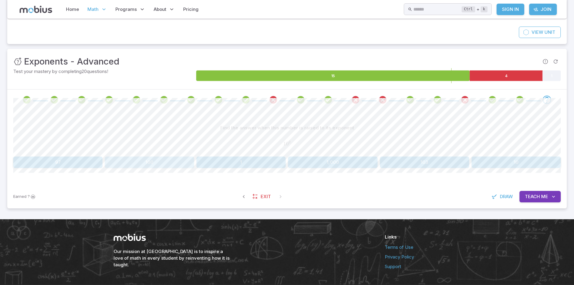
click at [167, 161] on button "100" at bounding box center [149, 161] width 89 height 11
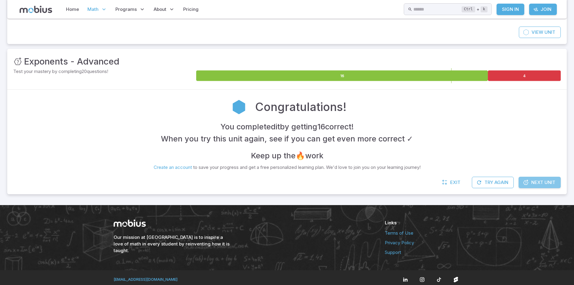
click at [535, 183] on span "Next Unit" at bounding box center [543, 182] width 24 height 7
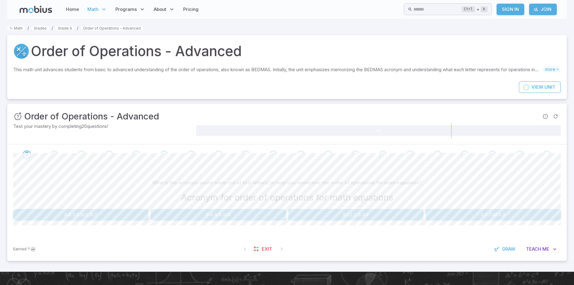
click at [514, 208] on div "What is the acronym (word made out of first letters) to help you remember the o…" at bounding box center [286, 198] width 547 height 43
click at [524, 217] on button "B.E.D.M.A.S" at bounding box center [493, 214] width 135 height 11
click at [373, 215] on button "Add" at bounding box center [424, 214] width 273 height 11
click at [447, 210] on button "Exponents" at bounding box center [470, 214] width 181 height 11
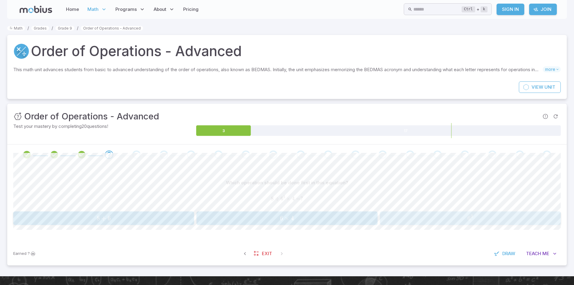
click at [427, 215] on span "6 3" at bounding box center [470, 218] width 177 height 8
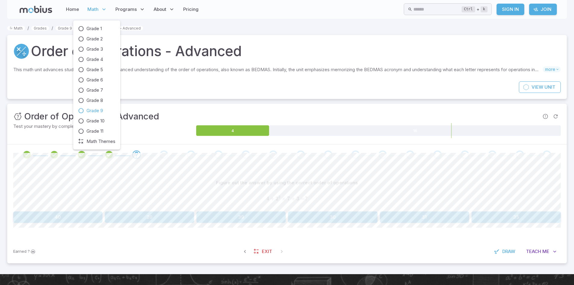
click at [89, 111] on span "Grade 9" at bounding box center [94, 110] width 17 height 7
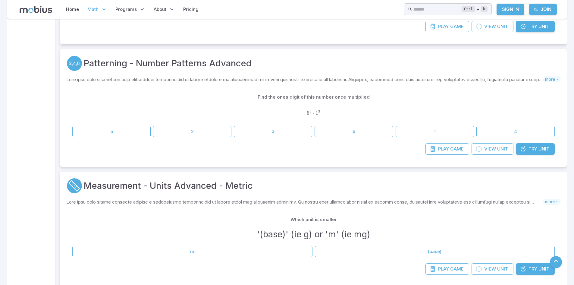
scroll to position [3143, 0]
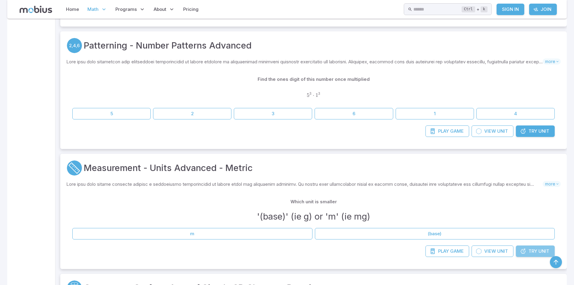
click at [522, 251] on icon at bounding box center [523, 251] width 6 height 6
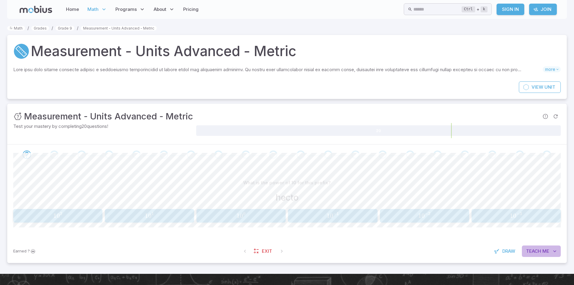
click at [537, 252] on span "Teach" at bounding box center [533, 251] width 15 height 7
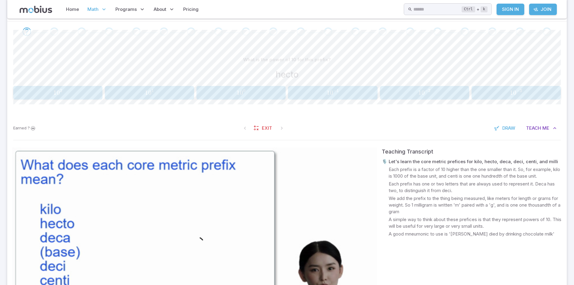
scroll to position [123, 0]
click at [49, 86] on button "1 0 2 10^{2} 1 0 2" at bounding box center [57, 93] width 89 height 14
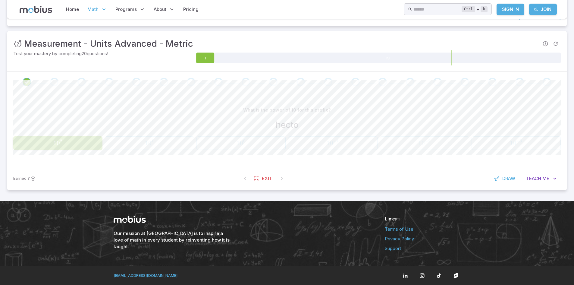
scroll to position [70, 0]
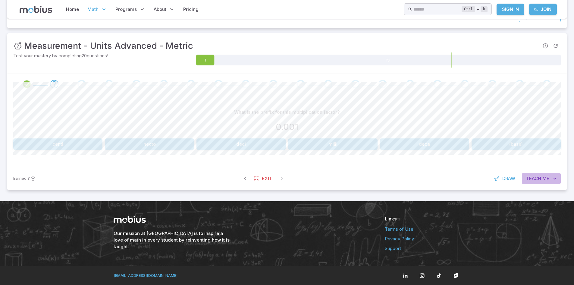
click at [547, 176] on span "Me" at bounding box center [545, 178] width 7 height 7
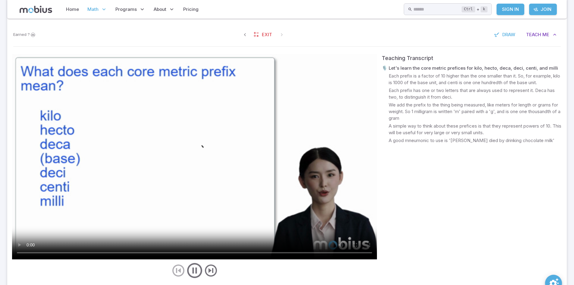
scroll to position [0, 0]
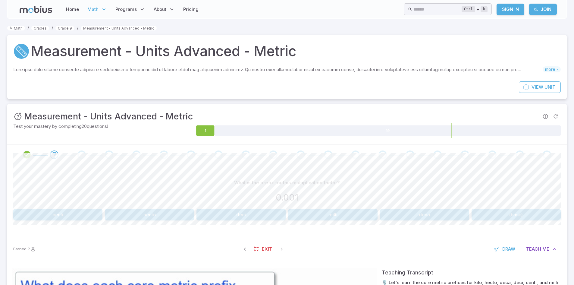
click at [331, 212] on button "milli" at bounding box center [332, 214] width 89 height 11
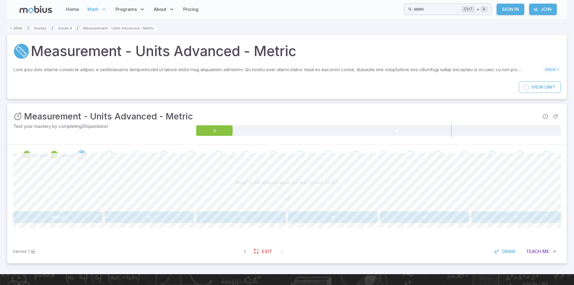
drag, startPoint x: 331, startPoint y: 212, endPoint x: 305, endPoint y: 177, distance: 43.6
click at [305, 177] on div "What is the abbreviation for this power of 10? 1 0 2 10^{2} 1 0 2 (base) da m h…" at bounding box center [286, 200] width 547 height 46
click at [337, 216] on button "h" at bounding box center [332, 216] width 89 height 11
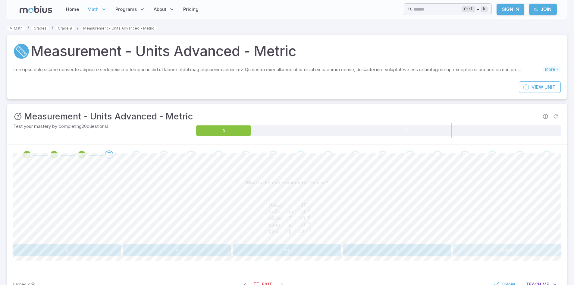
click at [486, 249] on button "(base)" at bounding box center [507, 249] width 108 height 11
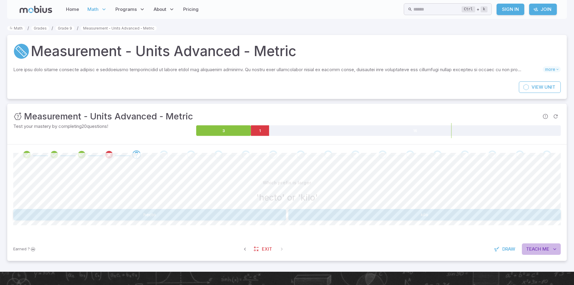
click at [529, 248] on span "Teach" at bounding box center [533, 249] width 15 height 7
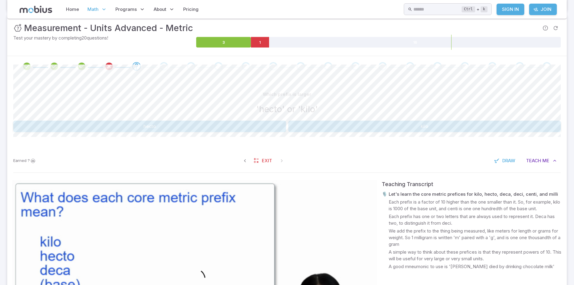
scroll to position [70, 0]
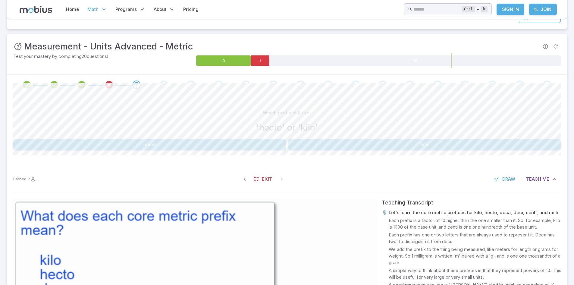
drag, startPoint x: 265, startPoint y: 138, endPoint x: 260, endPoint y: 140, distance: 5.8
click at [260, 140] on div "Which prefix is larger 'hecto' or 'kilo' hecto kilo" at bounding box center [286, 128] width 547 height 43
click at [260, 140] on button "hecto" at bounding box center [149, 144] width 273 height 11
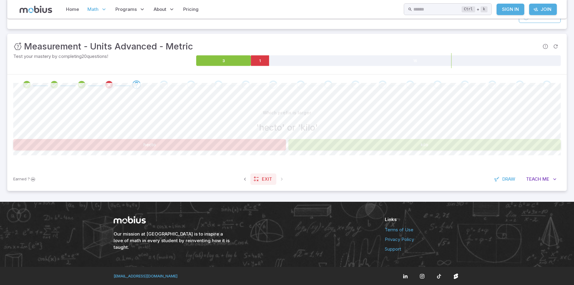
click at [268, 183] on link "Exit" at bounding box center [263, 178] width 26 height 11
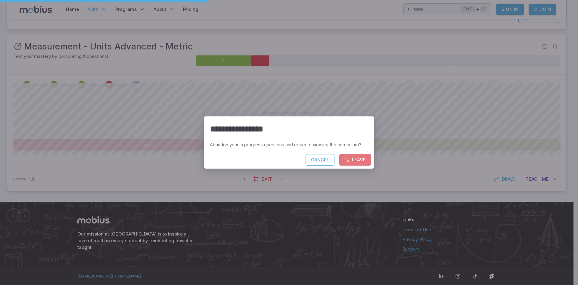
click at [361, 159] on button "Leave" at bounding box center [355, 159] width 32 height 11
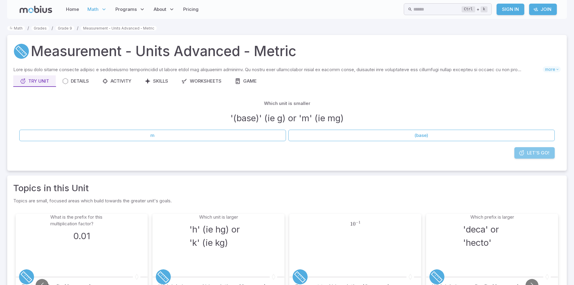
click at [537, 154] on span "Let's Go!" at bounding box center [538, 152] width 22 height 7
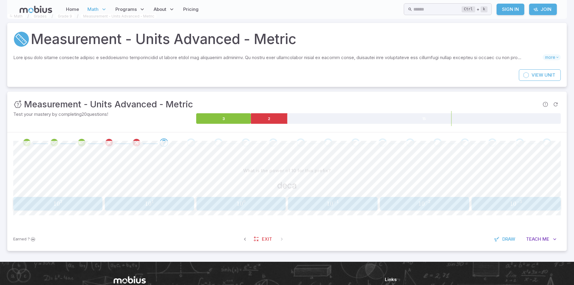
scroll to position [12, 0]
click at [261, 237] on link "Exit" at bounding box center [263, 238] width 26 height 11
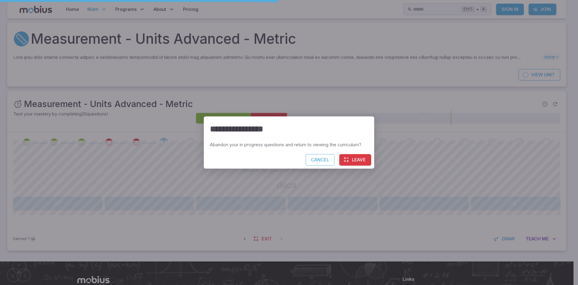
click at [364, 159] on button "Leave" at bounding box center [355, 159] width 32 height 11
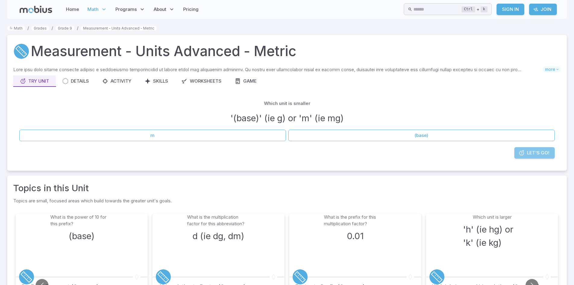
click at [527, 157] on link "Let's Go!" at bounding box center [534, 152] width 40 height 11
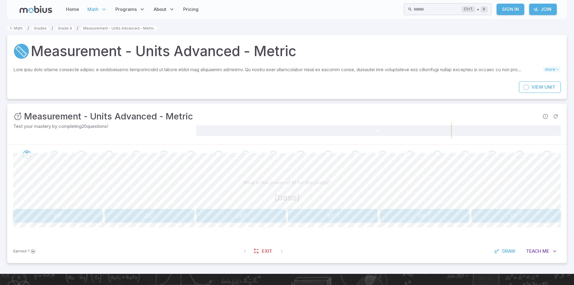
click at [236, 221] on button "1 0 0 10^{0} 1 0 0" at bounding box center [240, 216] width 89 height 14
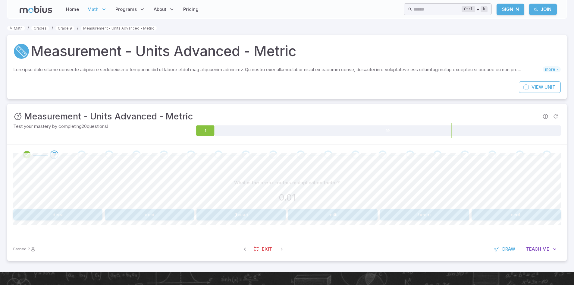
click at [514, 214] on button "centi" at bounding box center [515, 214] width 89 height 11
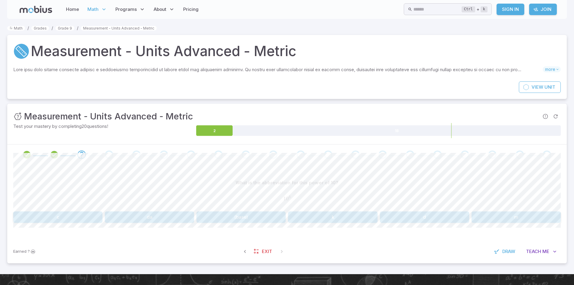
click at [530, 257] on div "Earned ? Exit Draw Teach Me" at bounding box center [286, 250] width 559 height 23
click at [554, 254] on button "Teach Me" at bounding box center [541, 251] width 39 height 11
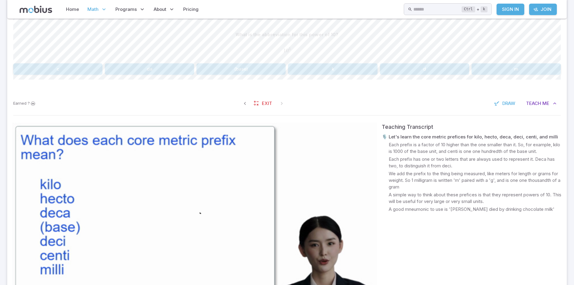
scroll to position [148, 0]
click at [350, 70] on button "k" at bounding box center [332, 68] width 89 height 11
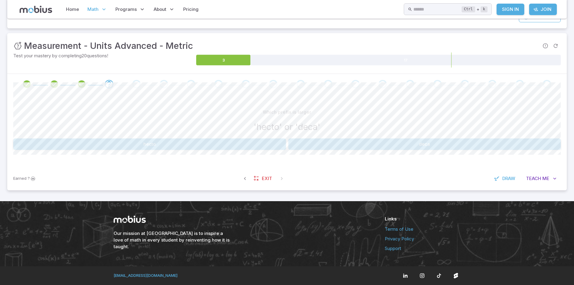
scroll to position [70, 0]
click at [539, 175] on span "Teach" at bounding box center [533, 178] width 15 height 7
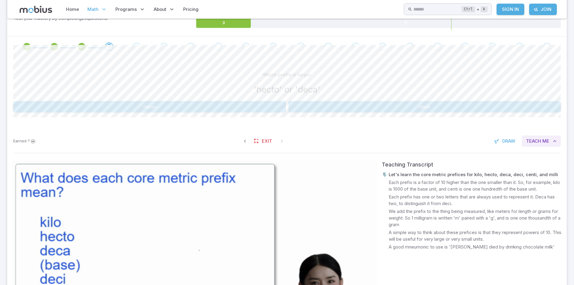
scroll to position [108, 0]
click at [247, 109] on button "hecto" at bounding box center [149, 105] width 273 height 11
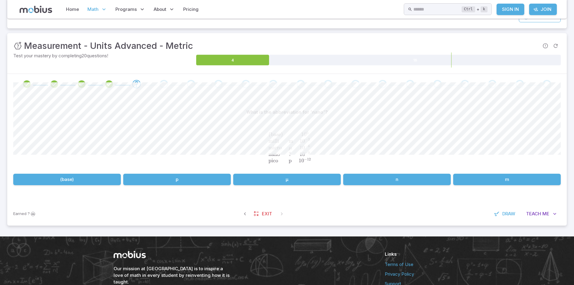
scroll to position [106, 0]
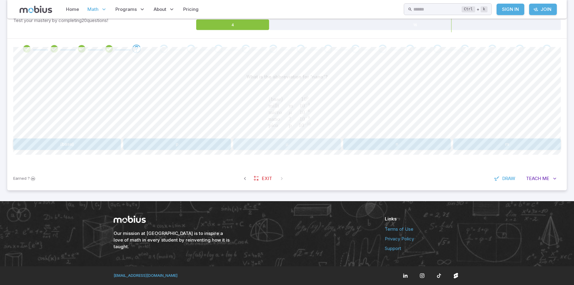
click at [309, 146] on button "µ" at bounding box center [287, 143] width 108 height 11
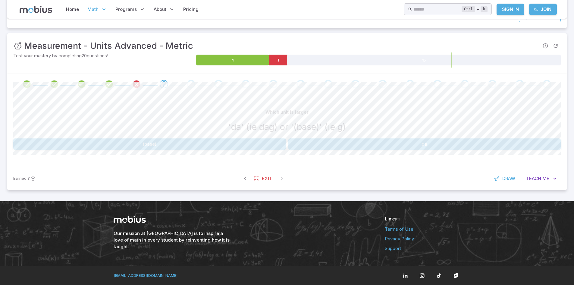
scroll to position [70, 0]
click at [348, 144] on button "da" at bounding box center [424, 143] width 273 height 11
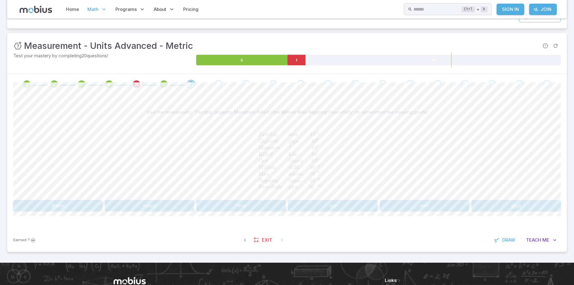
click at [348, 144] on span "​ Terribly Gigantic Monsters Killed One Million Men Napping Peacefully ​ tera g…" at bounding box center [286, 158] width 547 height 66
